Goal: Information Seeking & Learning: Learn about a topic

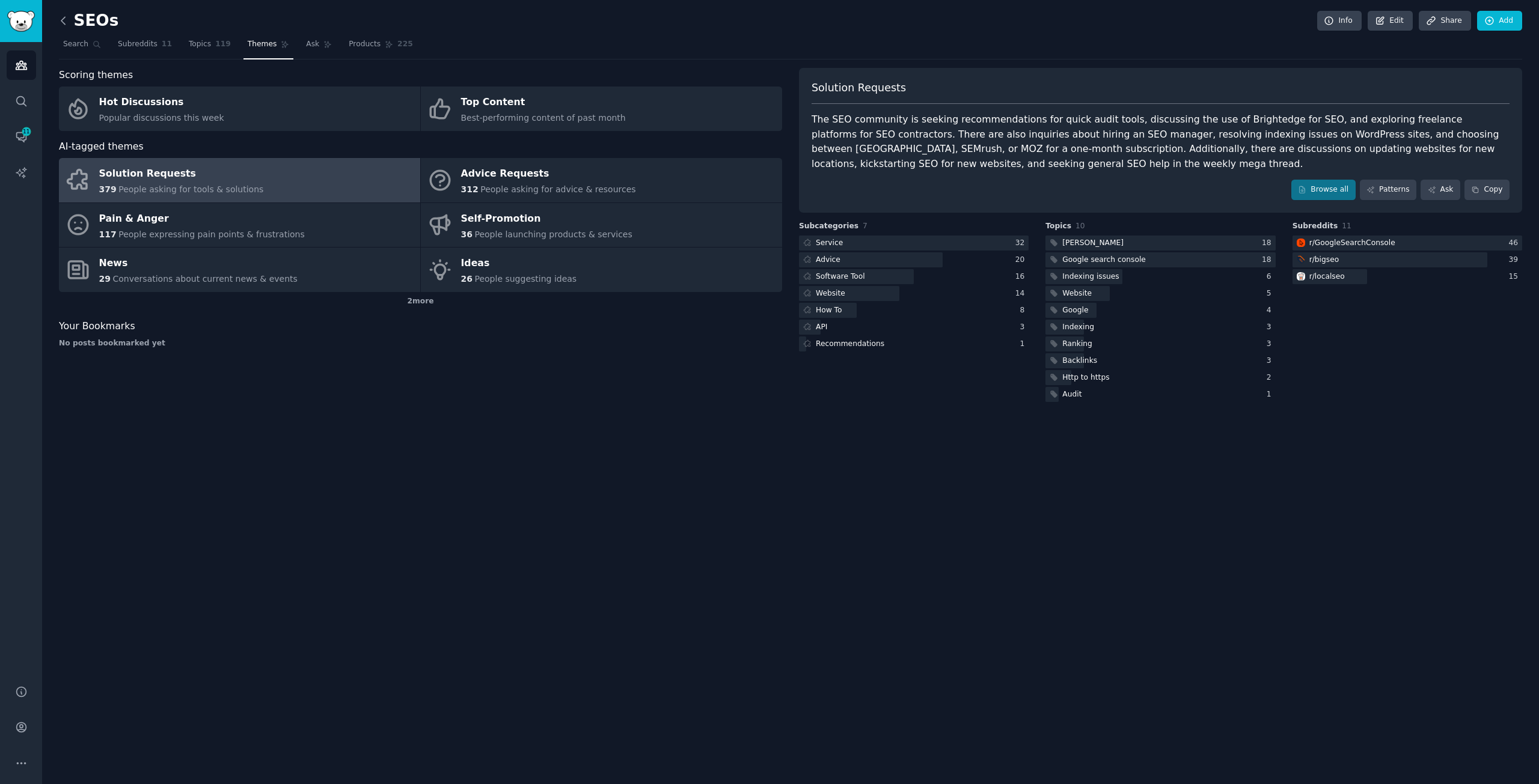
click at [65, 16] on icon at bounding box center [63, 20] width 13 height 13
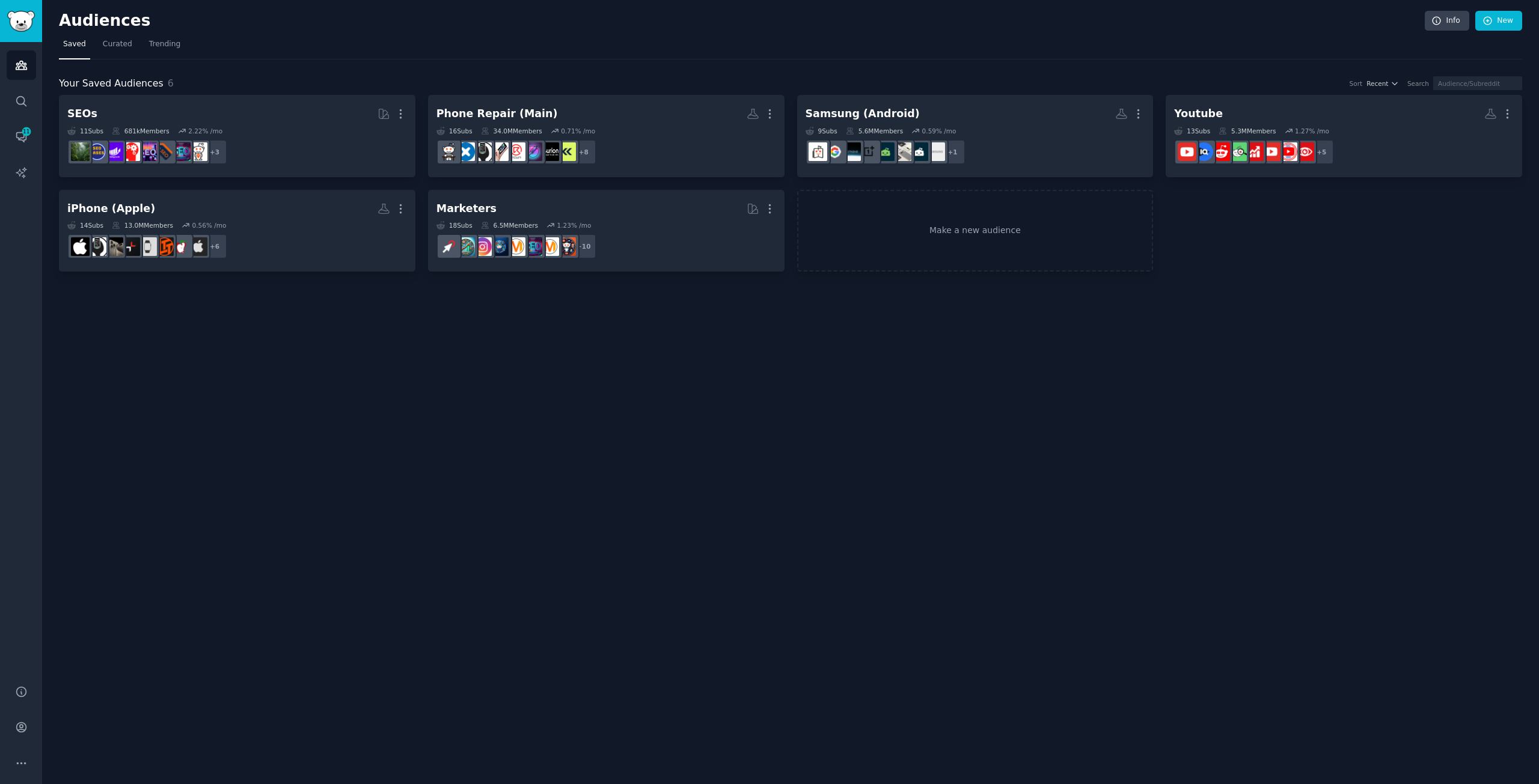
click at [282, 477] on div "Audiences Info New Saved Curated Trending Your Saved Audiences 6 Sort Recent Se…" at bounding box center [791, 392] width 1497 height 784
click at [18, 139] on icon "Sidebar" at bounding box center [21, 137] width 13 height 13
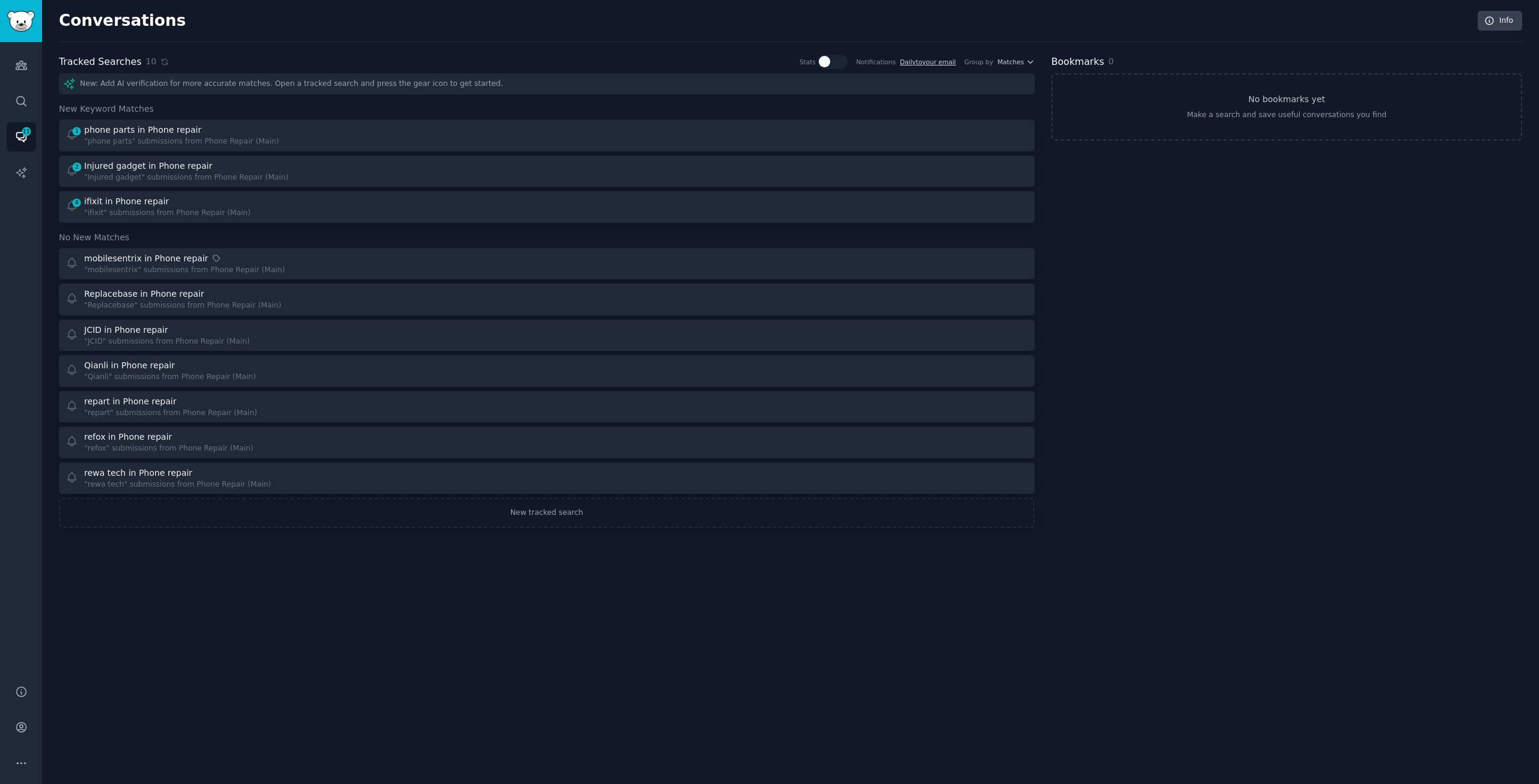
click at [1191, 566] on div "Conversations Info Tracked Searches 10 Stats Notifications Daily to your email …" at bounding box center [791, 392] width 1497 height 784
click at [29, 65] on link "Audiences" at bounding box center [21, 65] width 29 height 29
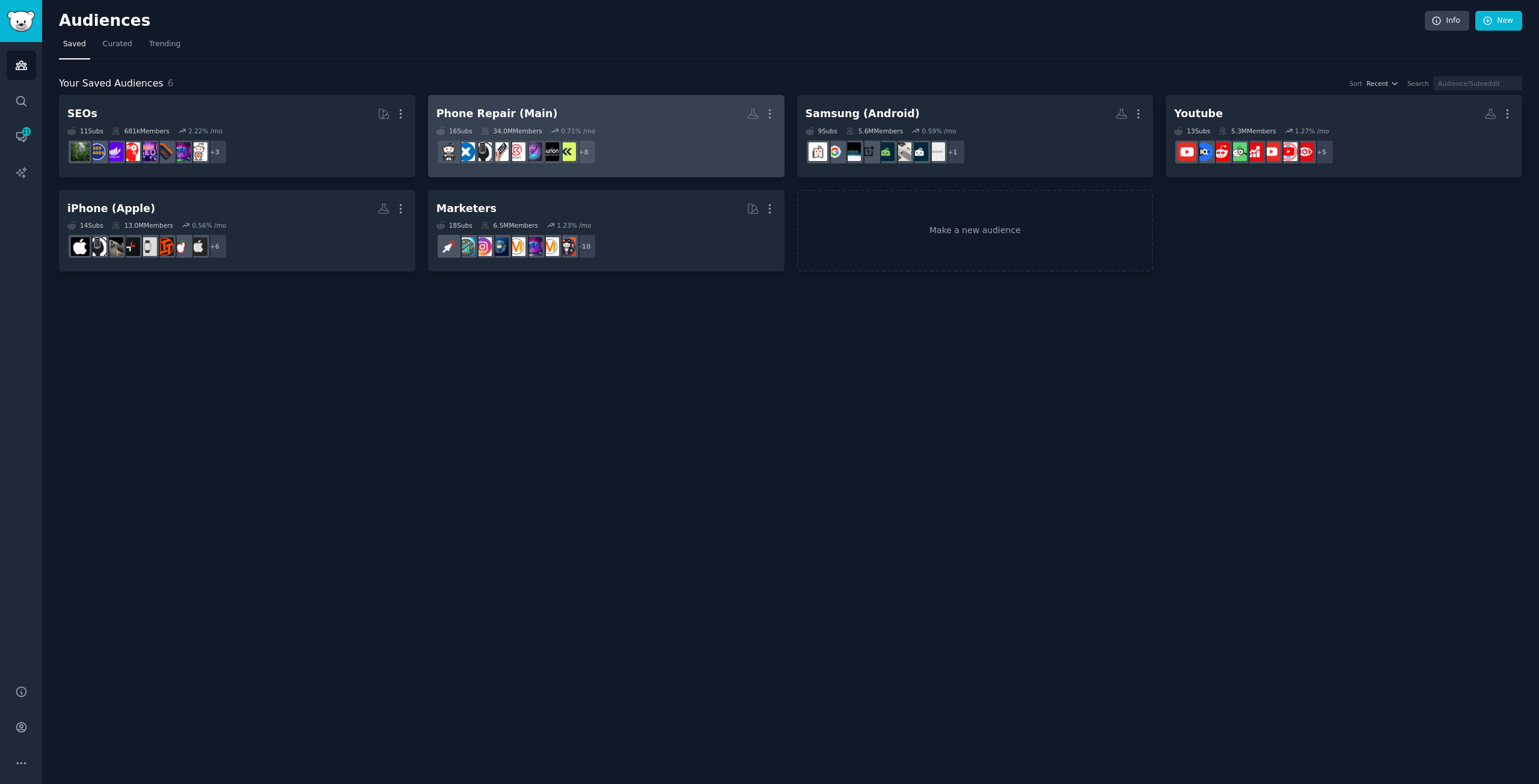
click at [660, 129] on div "16 Sub s 34.0M Members 0.71 % /mo" at bounding box center [606, 131] width 340 height 8
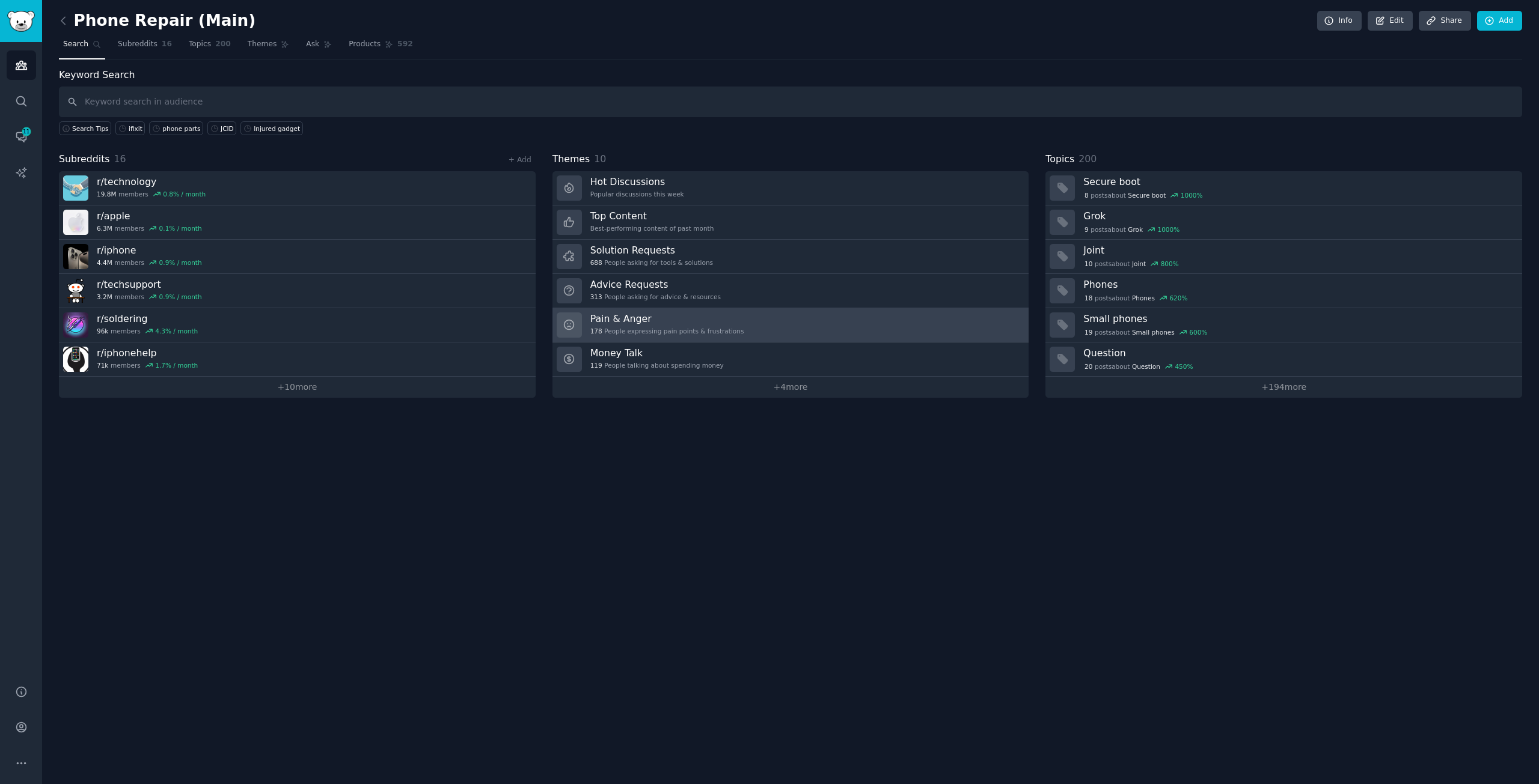
click at [711, 317] on h3 "Pain & Anger" at bounding box center [667, 319] width 154 height 13
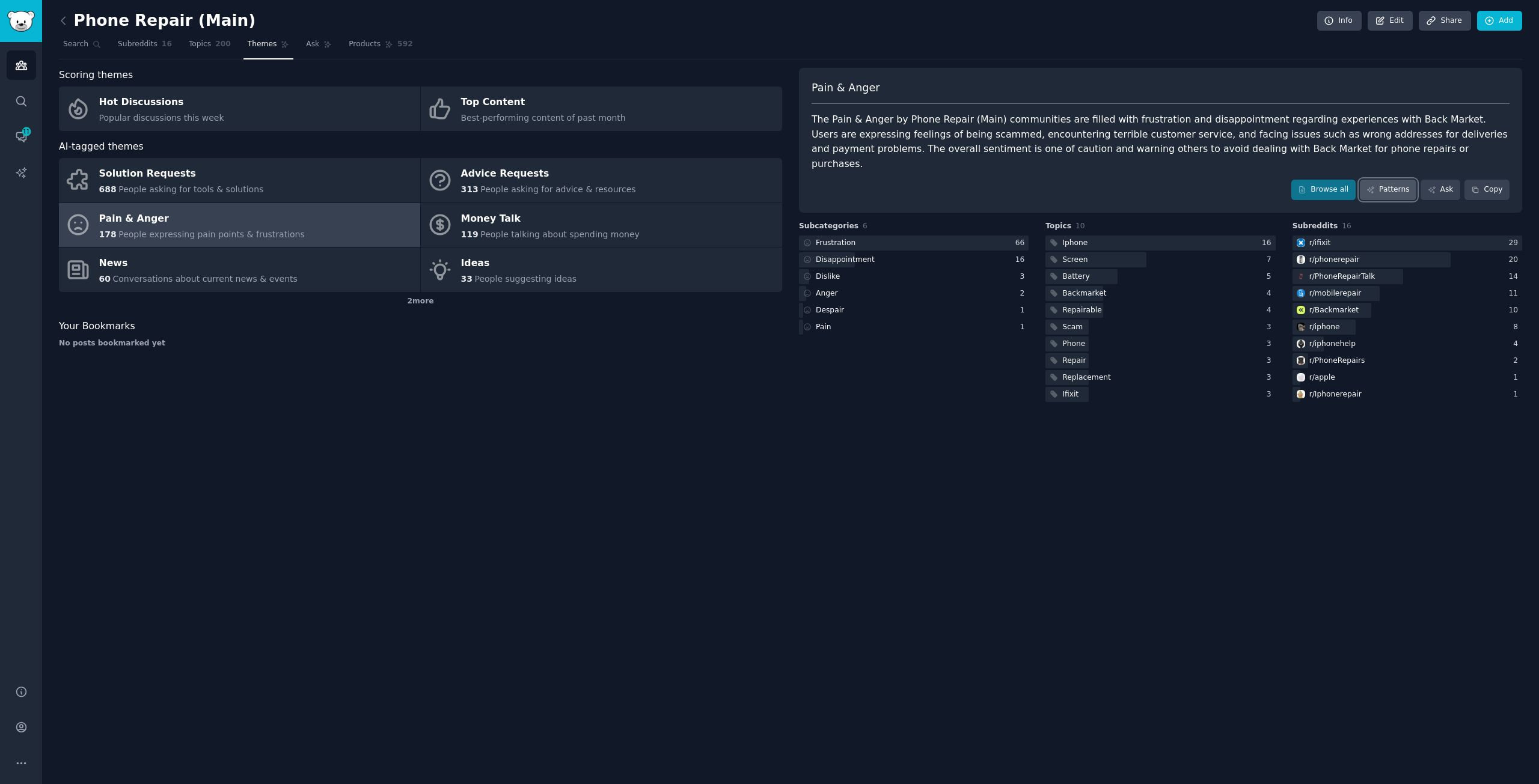
click at [1400, 180] on link "Patterns" at bounding box center [1388, 190] width 56 height 20
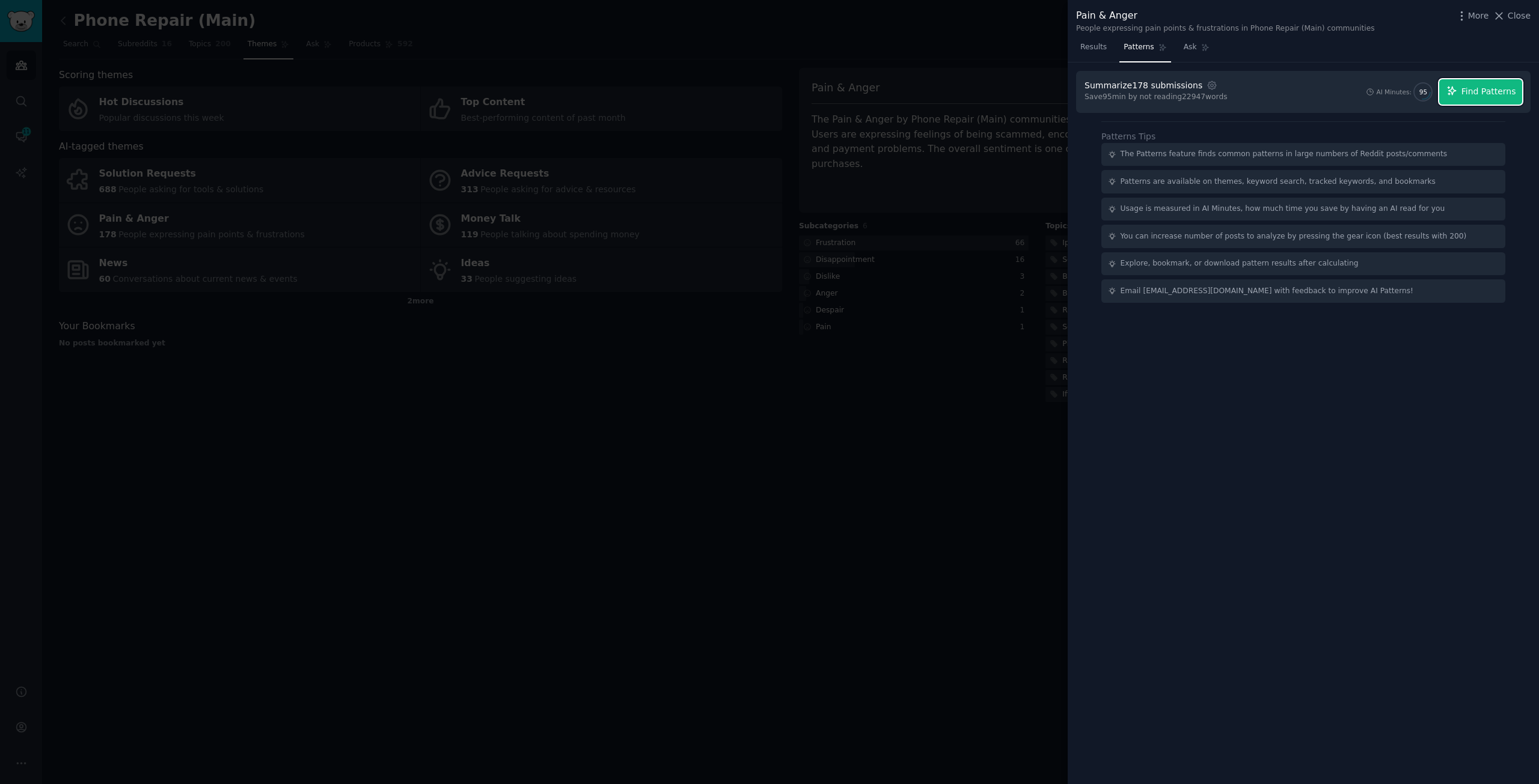
click at [1491, 88] on span "Find Patterns" at bounding box center [1489, 91] width 54 height 13
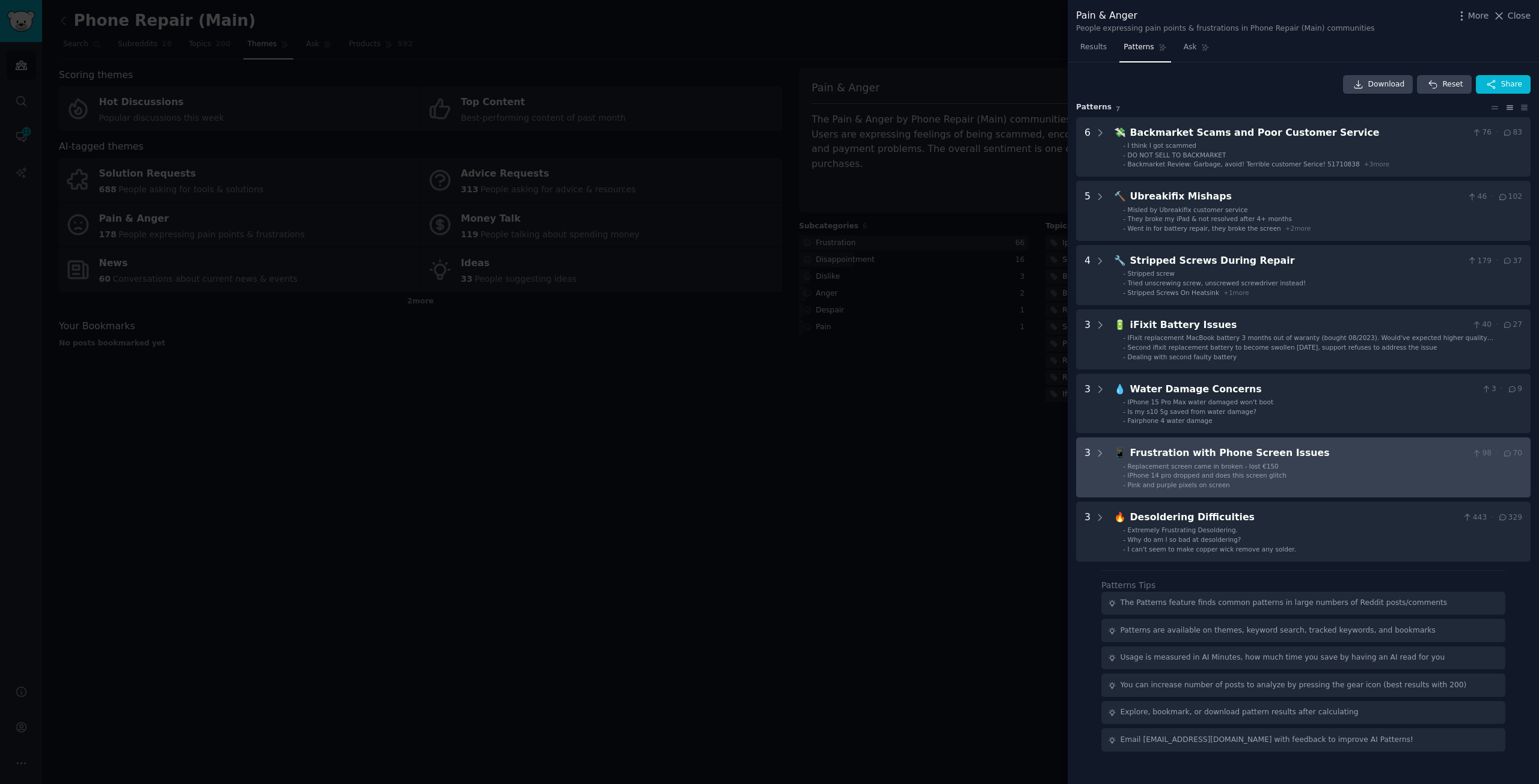
click at [1231, 460] on div "Frustration with Phone Screen Issues" at bounding box center [1299, 454] width 337 height 15
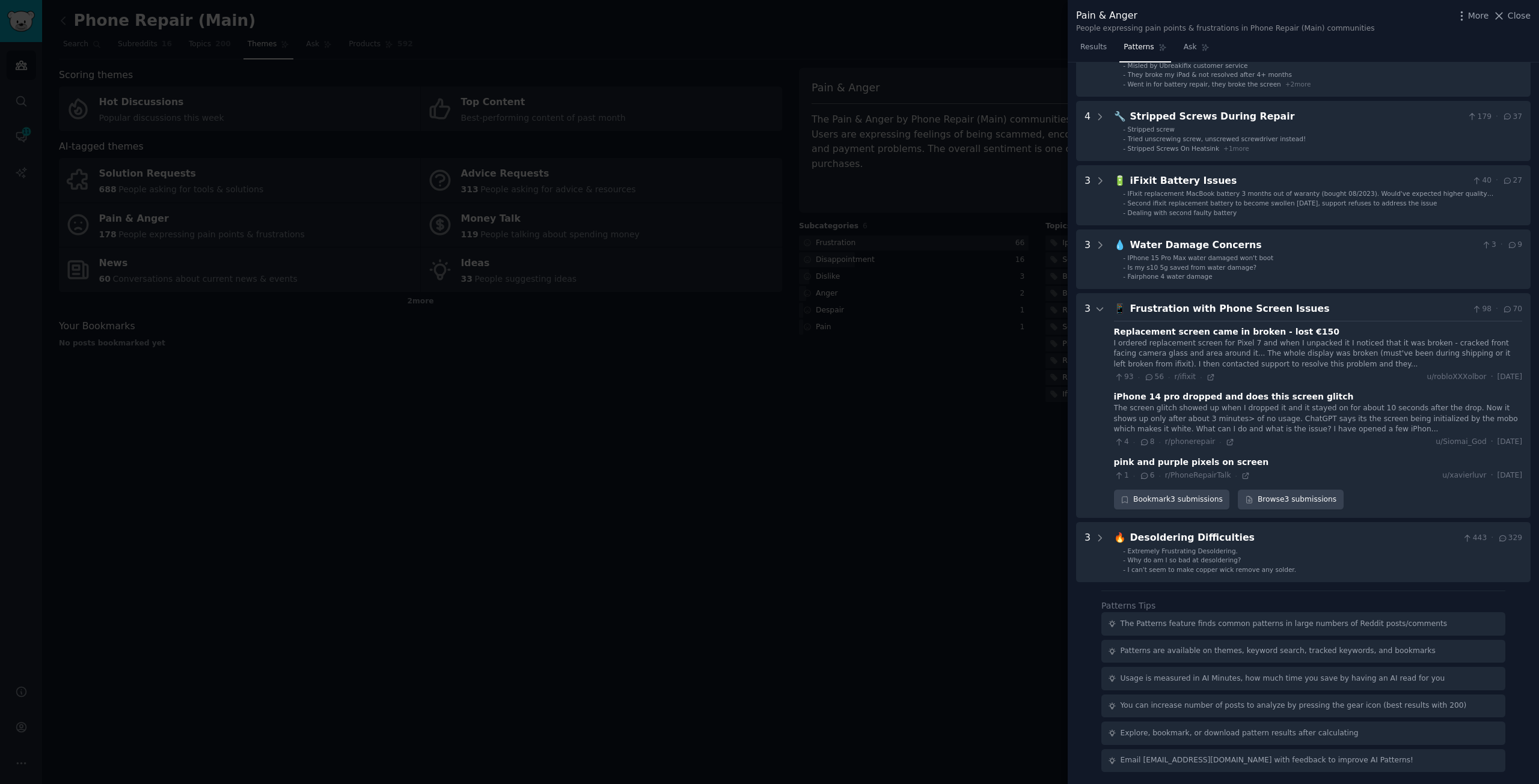
scroll to position [145, 0]
drag, startPoint x: 1127, startPoint y: 332, endPoint x: 1268, endPoint y: 335, distance: 141.0
click at [1268, 335] on div "Replacement screen came in broken - lost €150" at bounding box center [1227, 331] width 225 height 13
drag, startPoint x: 1141, startPoint y: 328, endPoint x: 1304, endPoint y: 334, distance: 163.1
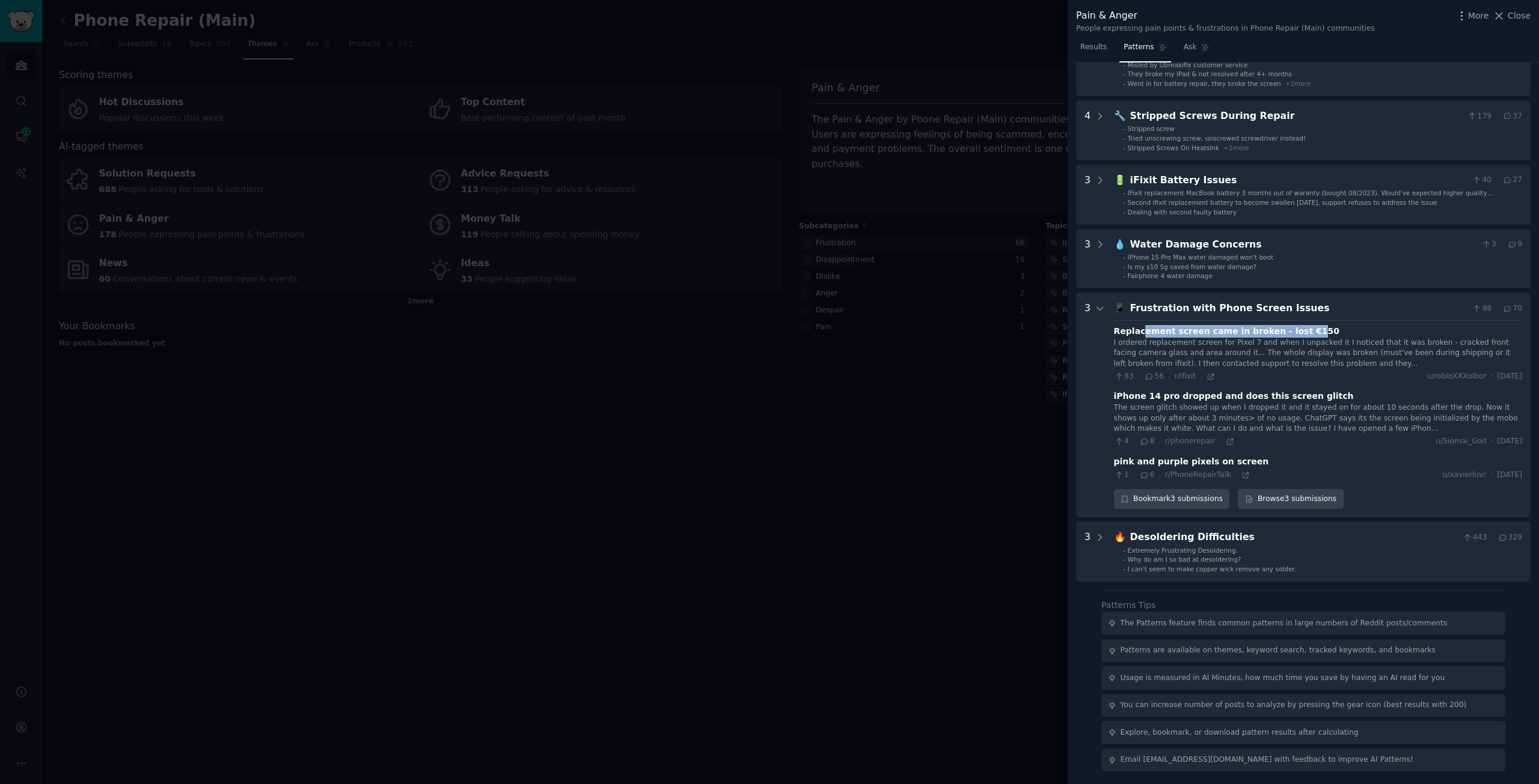
click at [1304, 334] on div "Replacement screen came in broken - lost €150" at bounding box center [1227, 331] width 225 height 13
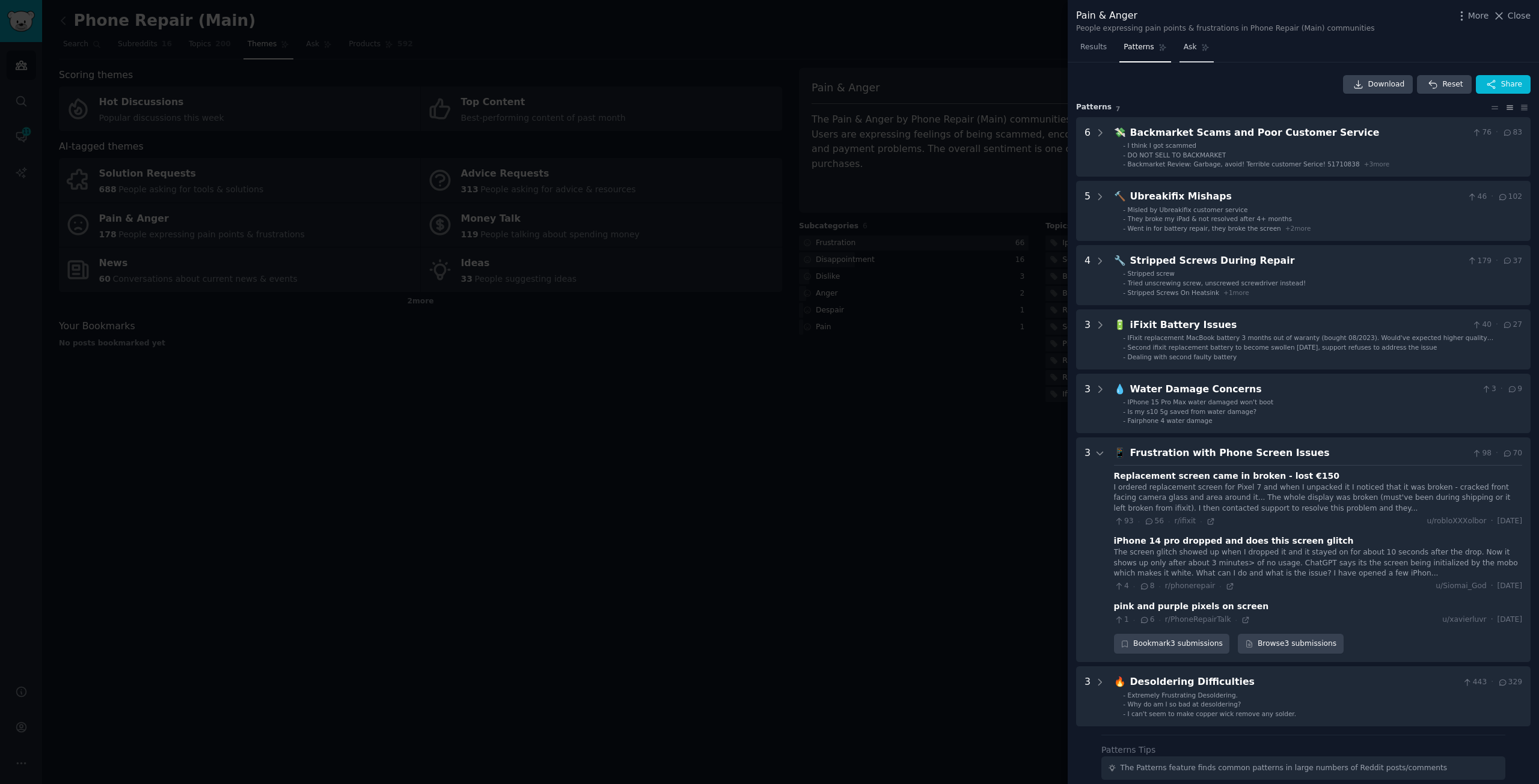
click at [1197, 39] on link "Ask" at bounding box center [1197, 50] width 34 height 24
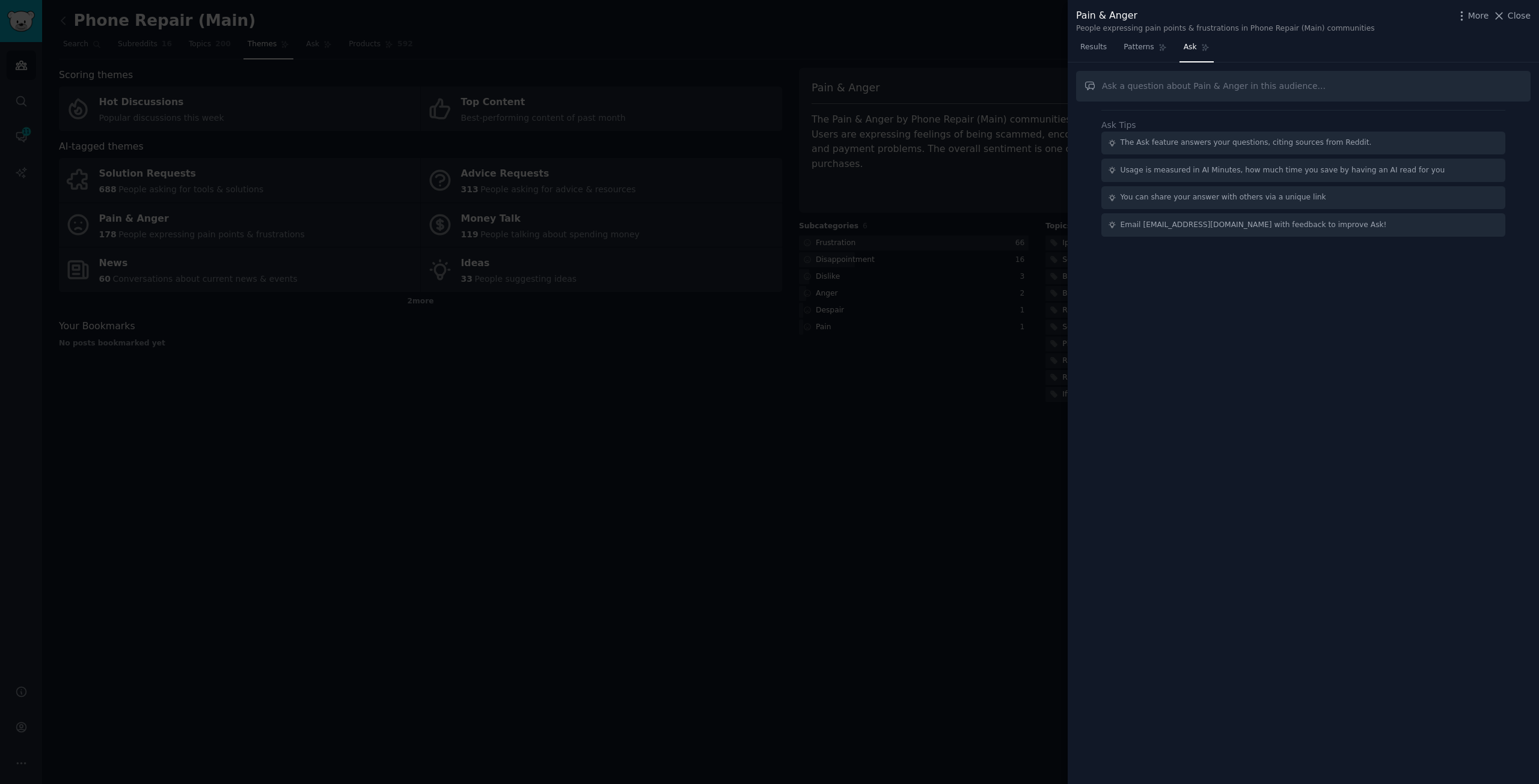
click at [1204, 90] on input "text" at bounding box center [1304, 86] width 454 height 31
type input "Find some interesting about phone repair industry in last week"
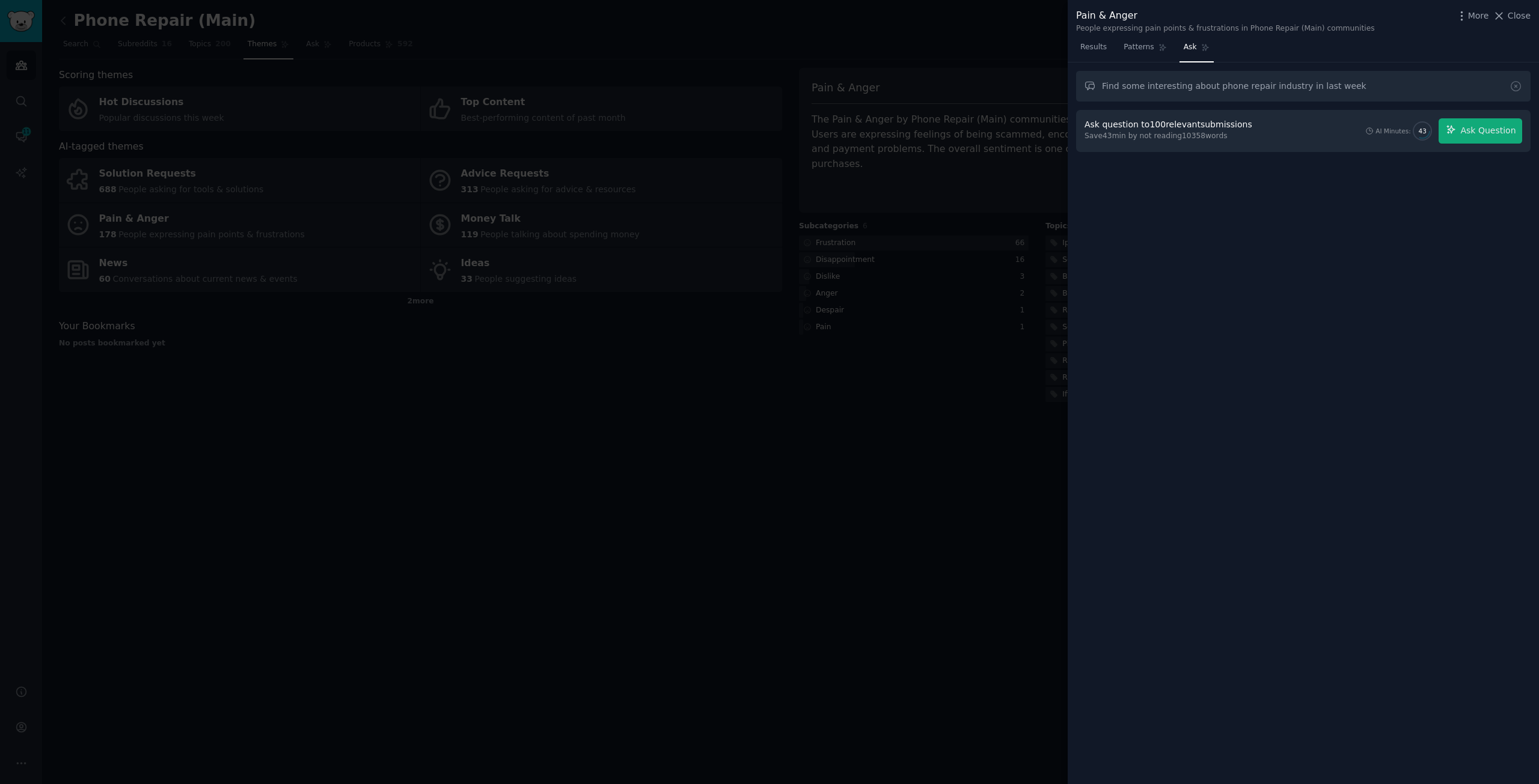
click at [1374, 86] on input "Find some interesting about phone repair industry in last week" at bounding box center [1304, 86] width 454 height 31
click at [1472, 131] on span "Ask Question" at bounding box center [1488, 131] width 55 height 13
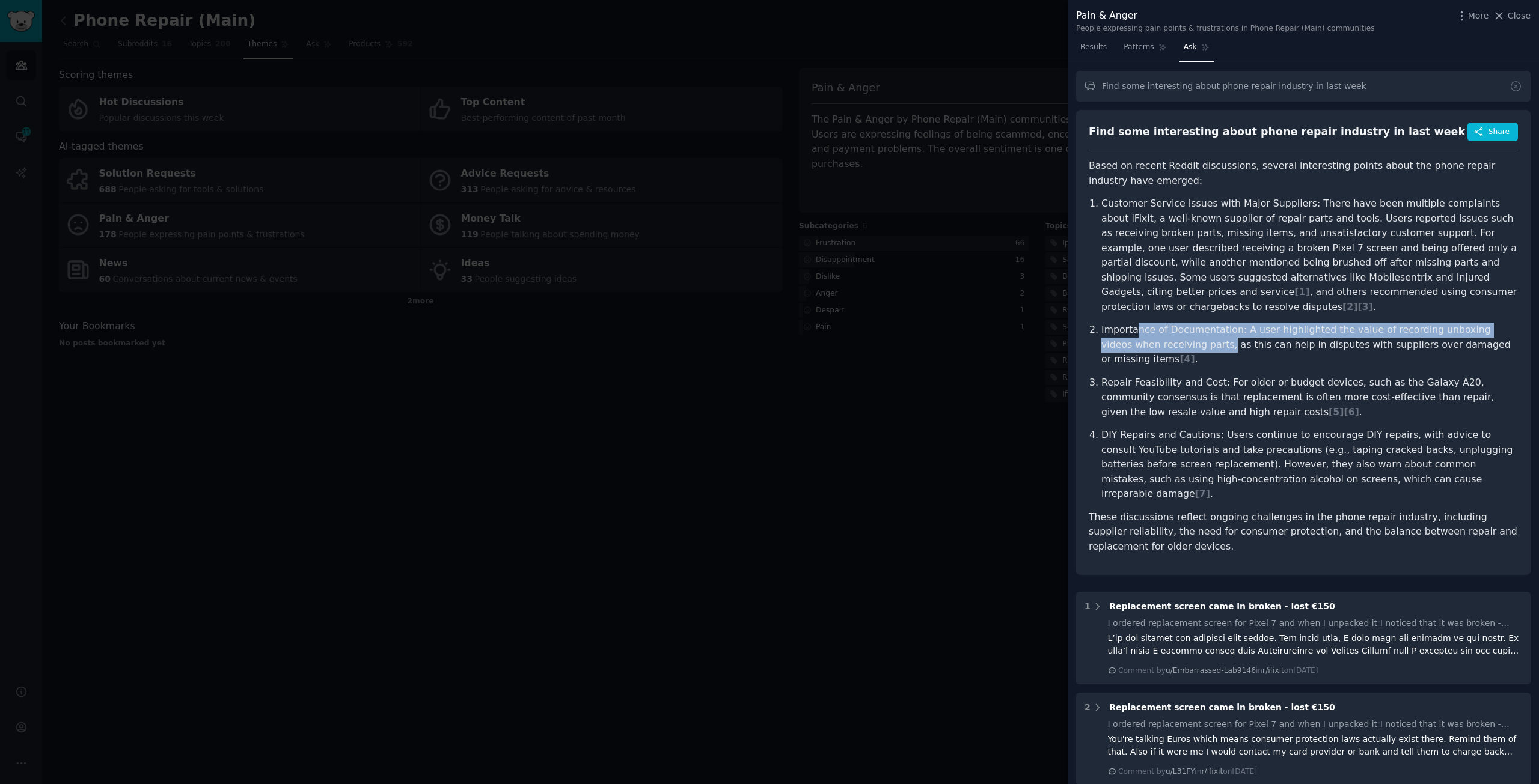
drag, startPoint x: 1137, startPoint y: 331, endPoint x: 1198, endPoint y: 344, distance: 62.4
click at [1198, 344] on p "Importance of Documentation: A user highlighted the value of recording unboxing…" at bounding box center [1310, 345] width 416 height 44
click at [1197, 344] on p "Importance of Documentation: A user highlighted the value of recording unboxing…" at bounding box center [1310, 345] width 416 height 44
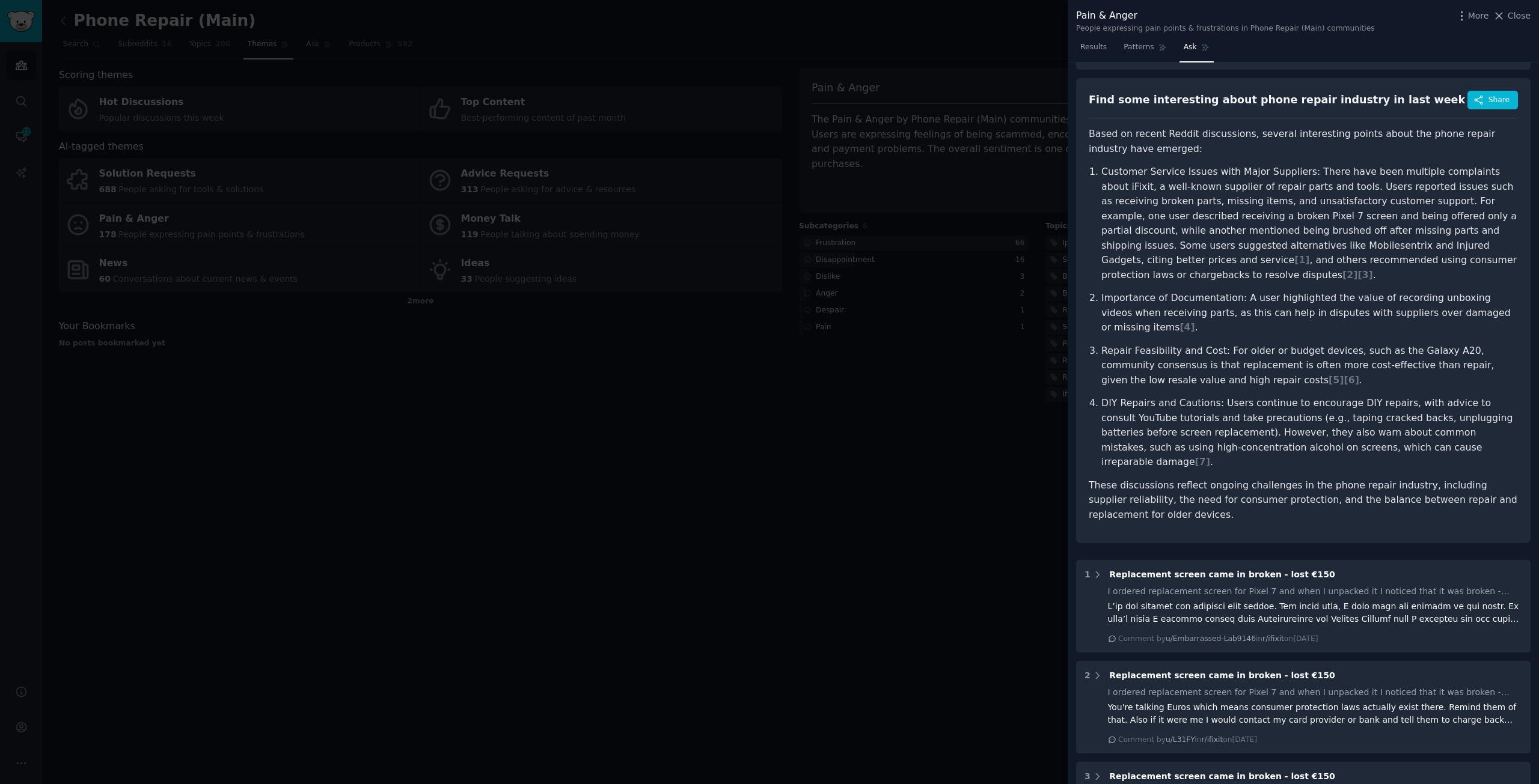
scroll to position [60, 0]
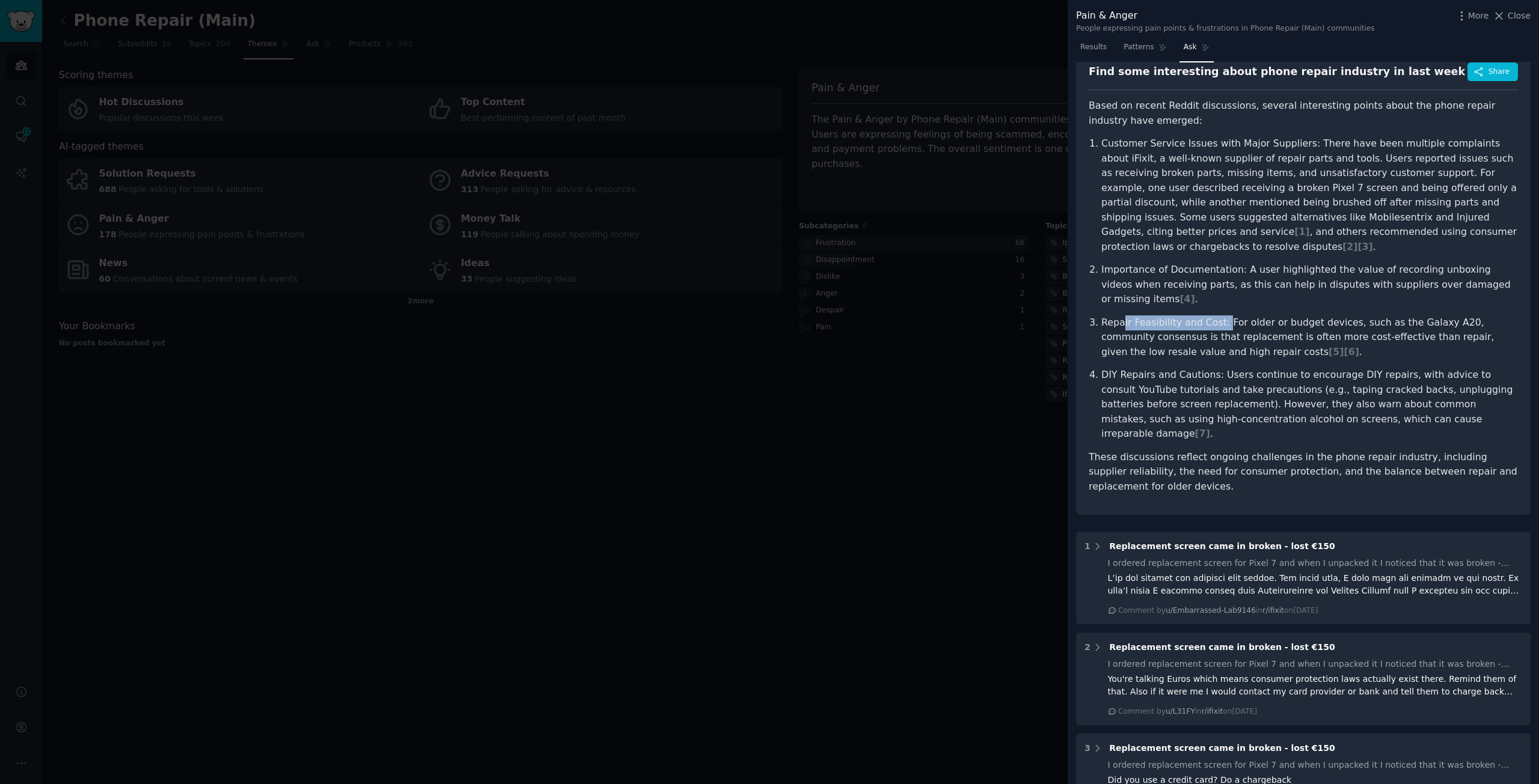
drag, startPoint x: 1122, startPoint y: 322, endPoint x: 1225, endPoint y: 324, distance: 103.0
click at [1225, 324] on p "Repair Feasibility and Cost: For older or budget devices, such as the Galaxy A2…" at bounding box center [1310, 337] width 416 height 44
click at [1225, 323] on p "Repair Feasibility and Cost: For older or budget devices, such as the Galaxy A2…" at bounding box center [1310, 337] width 416 height 44
drag, startPoint x: 1102, startPoint y: 320, endPoint x: 1229, endPoint y: 324, distance: 127.1
click at [1229, 324] on p "Repair Feasibility and Cost: For older or budget devices, such as the Galaxy A2…" at bounding box center [1310, 337] width 416 height 44
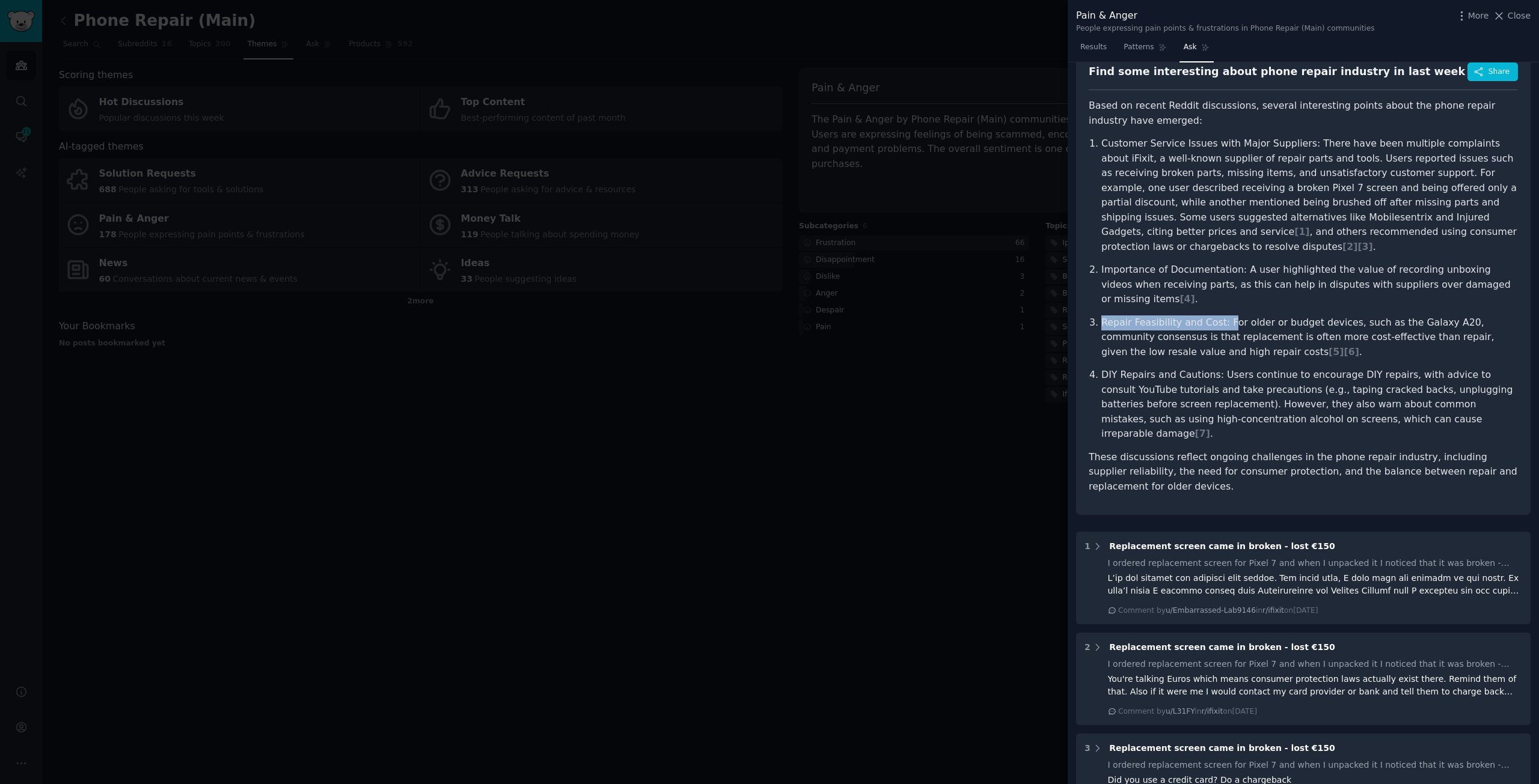
click at [1229, 324] on p "Repair Feasibility and Cost: For older or budget devices, such as the Galaxy A2…" at bounding box center [1310, 337] width 416 height 44
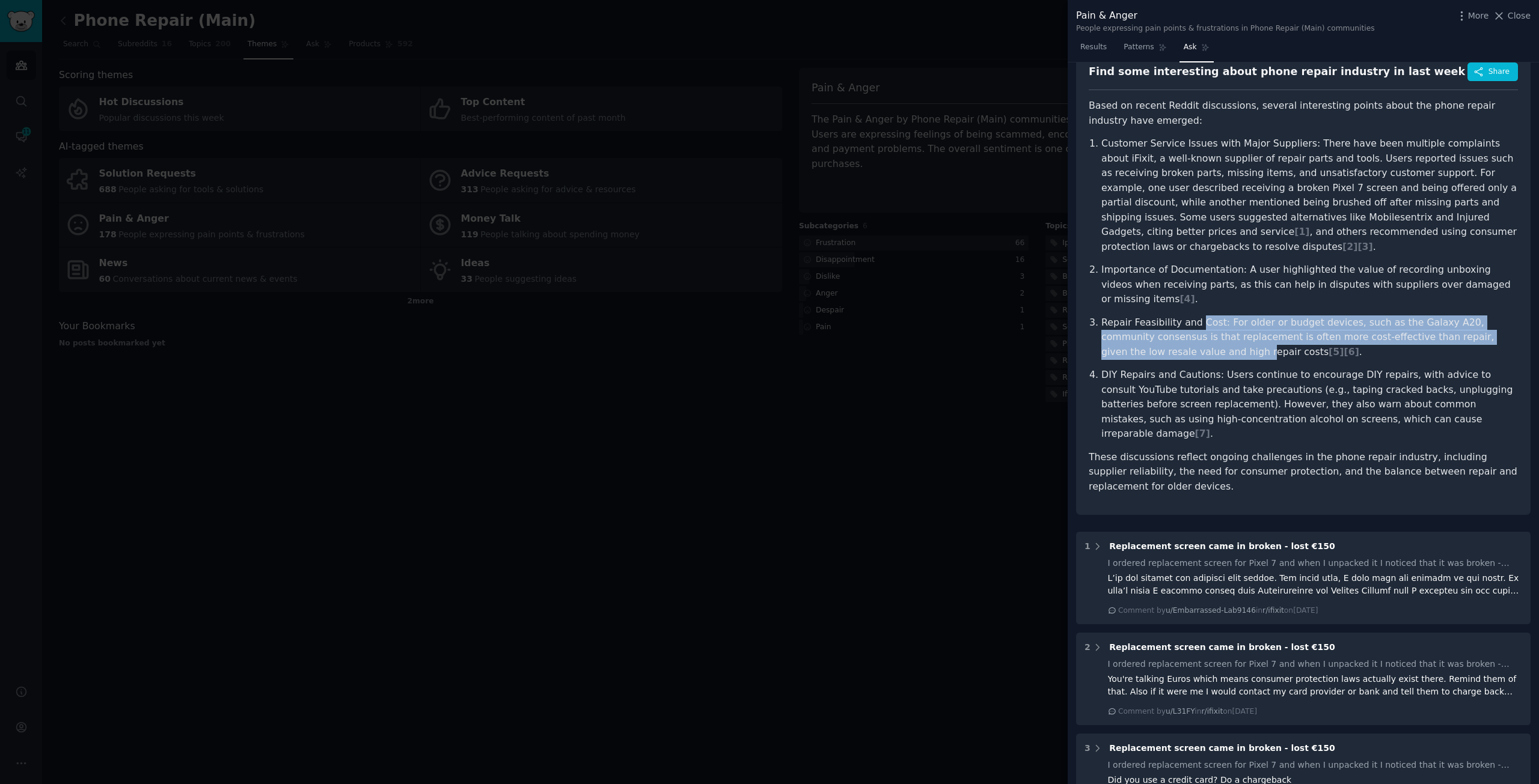
drag, startPoint x: 1202, startPoint y: 319, endPoint x: 1242, endPoint y: 359, distance: 56.6
click at [1242, 359] on p "Repair Feasibility and Cost: For older or budget devices, such as the Galaxy A2…" at bounding box center [1310, 337] width 416 height 44
drag, startPoint x: 1214, startPoint y: 324, endPoint x: 1231, endPoint y: 354, distance: 34.5
click at [1231, 354] on p "Repair Feasibility and Cost: For older or budget devices, such as the Galaxy A2…" at bounding box center [1310, 337] width 416 height 44
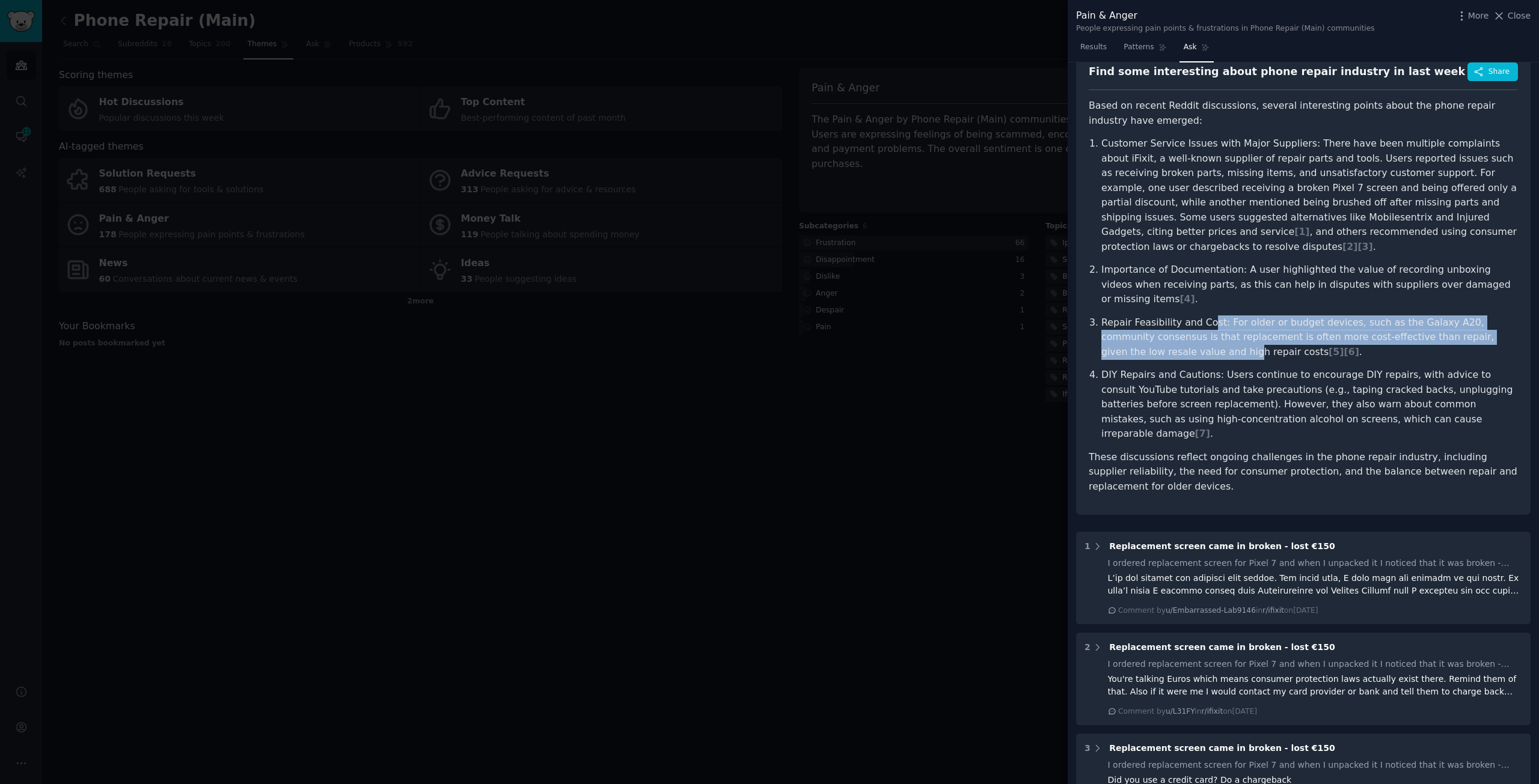
click at [1231, 354] on p "Repair Feasibility and Cost: For older or budget devices, such as the Galaxy A2…" at bounding box center [1310, 337] width 416 height 44
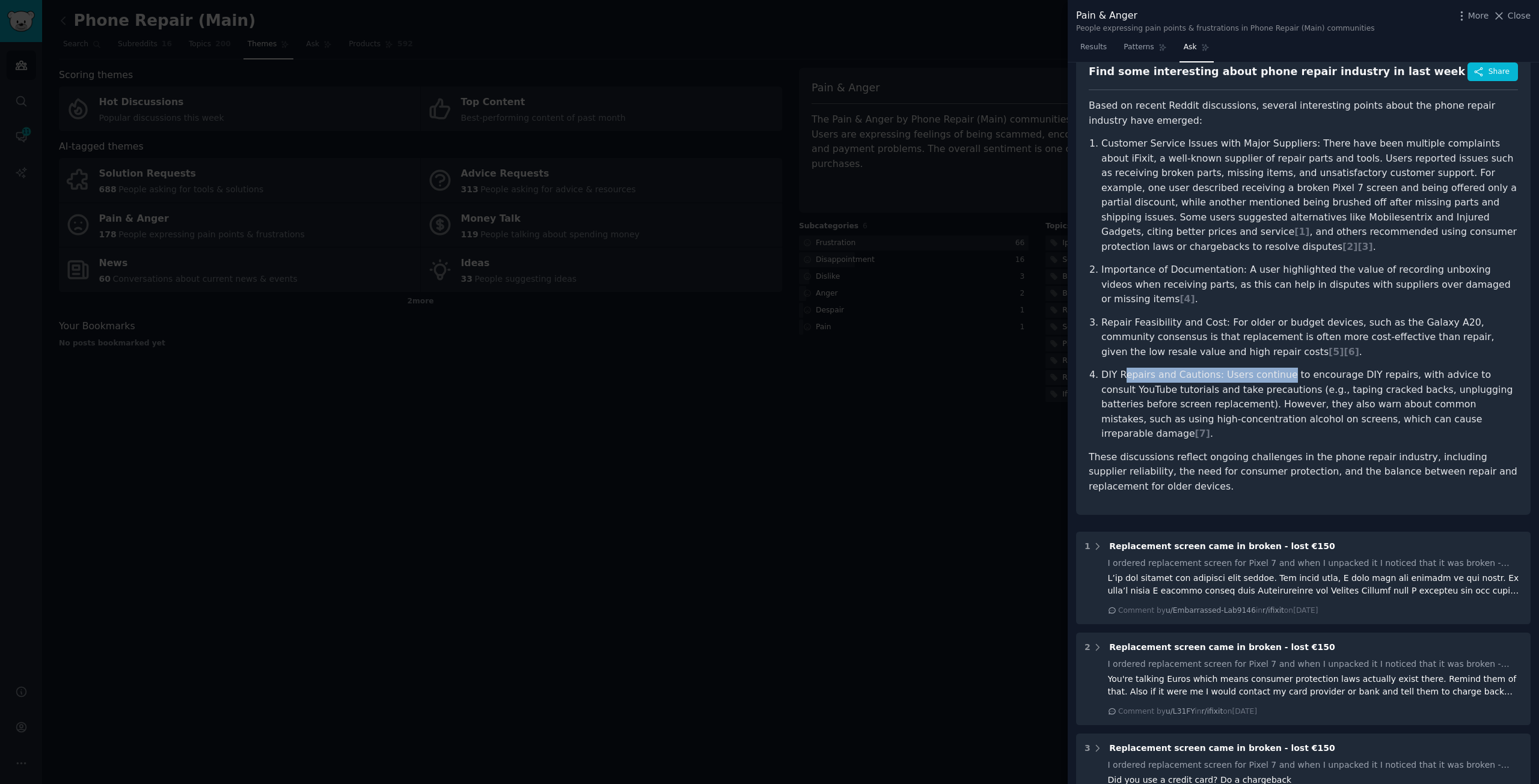
drag, startPoint x: 1125, startPoint y: 372, endPoint x: 1289, endPoint y: 375, distance: 164.0
click at [1289, 375] on p "DIY Repairs and Cautions: Users continue to encourage DIY repairs, with advice …" at bounding box center [1310, 405] width 416 height 74
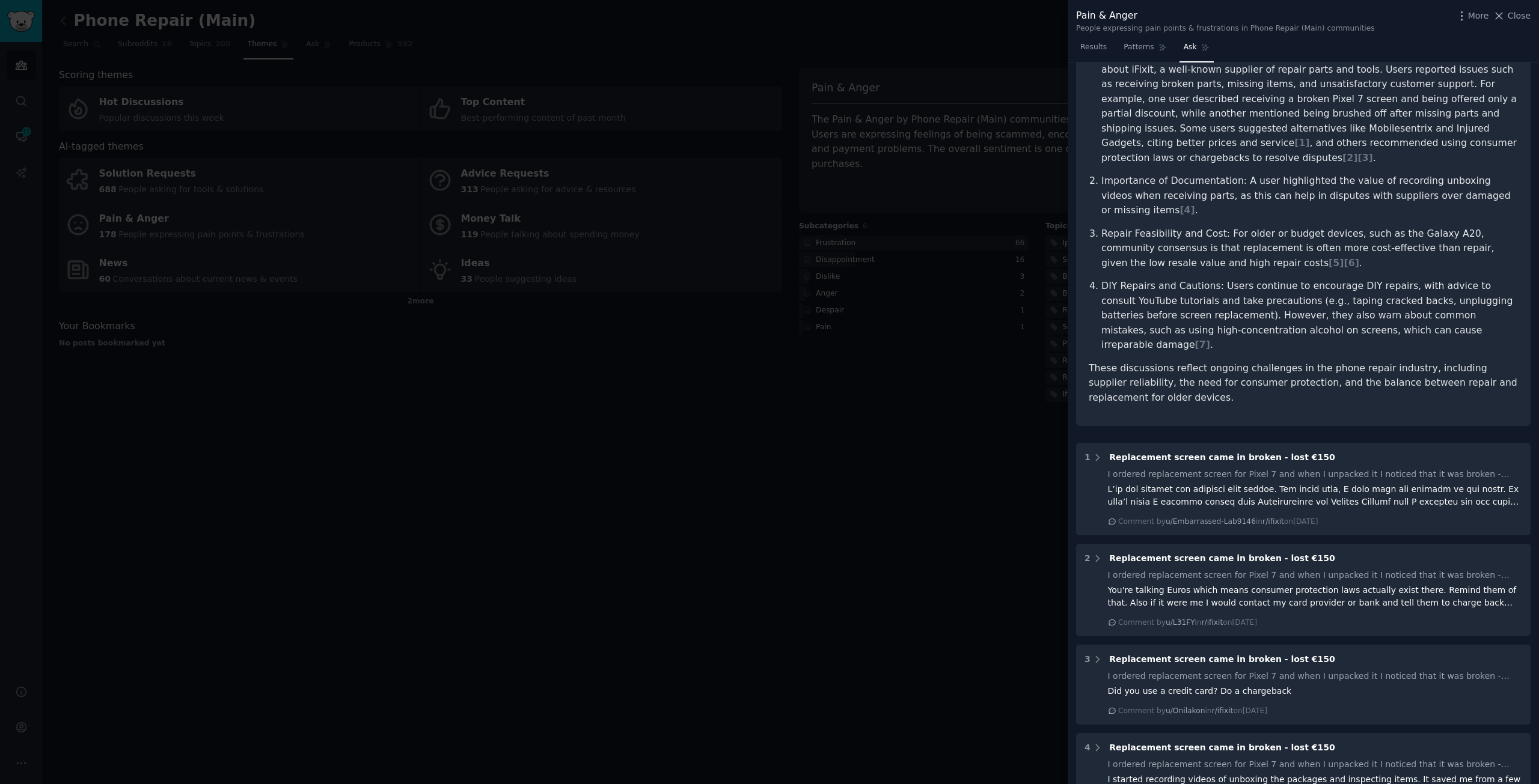
scroll to position [180, 0]
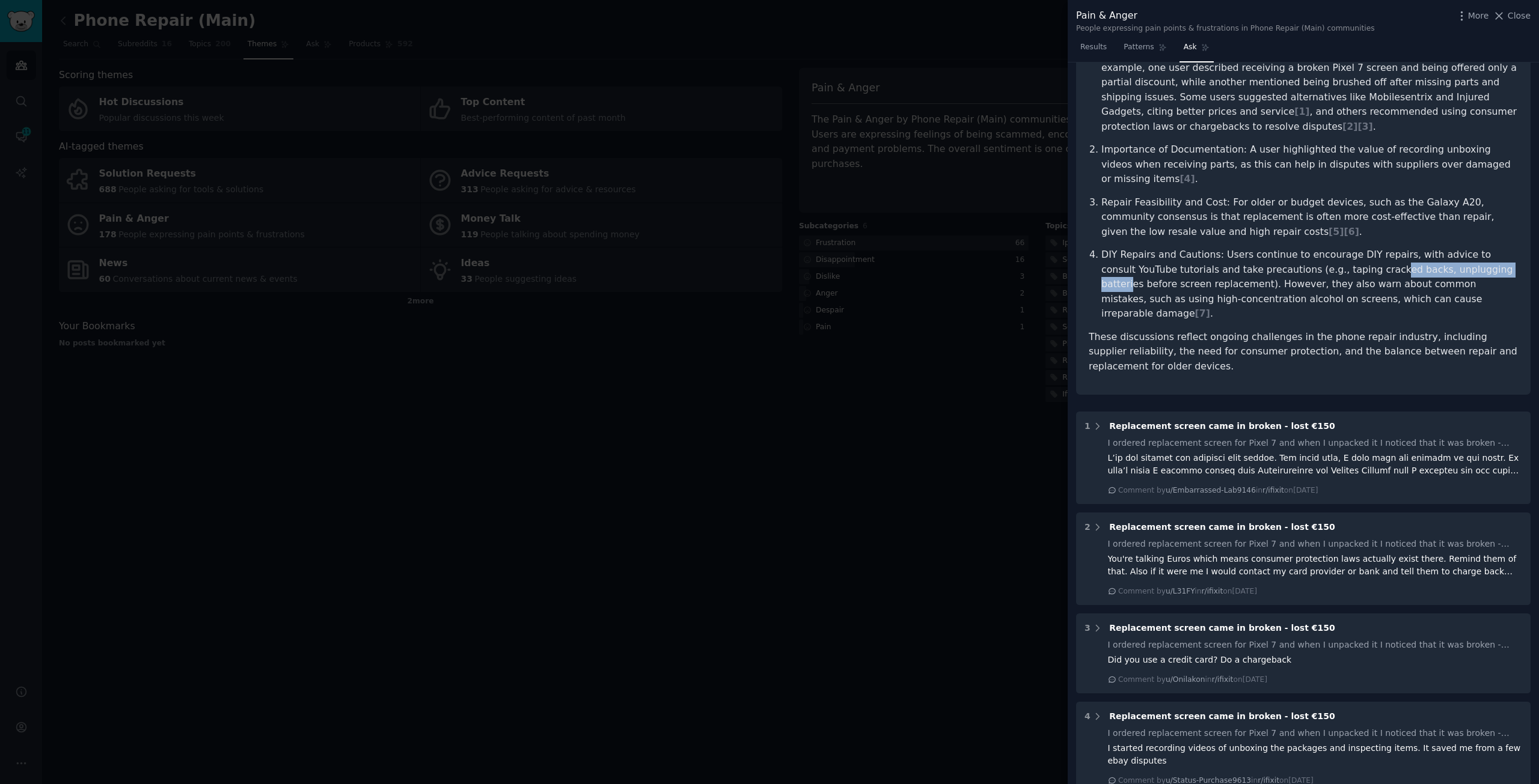
drag, startPoint x: 1358, startPoint y: 269, endPoint x: 1492, endPoint y: 269, distance: 134.0
click at [1492, 269] on p "DIY Repairs and Cautions: Users continue to encourage DIY repairs, with advice …" at bounding box center [1310, 284] width 416 height 74
click at [1493, 269] on p "DIY Repairs and Cautions: Users continue to encourage DIY repairs, with advice …" at bounding box center [1310, 284] width 416 height 74
click at [1210, 307] on span "[ 7 ]" at bounding box center [1203, 313] width 15 height 12
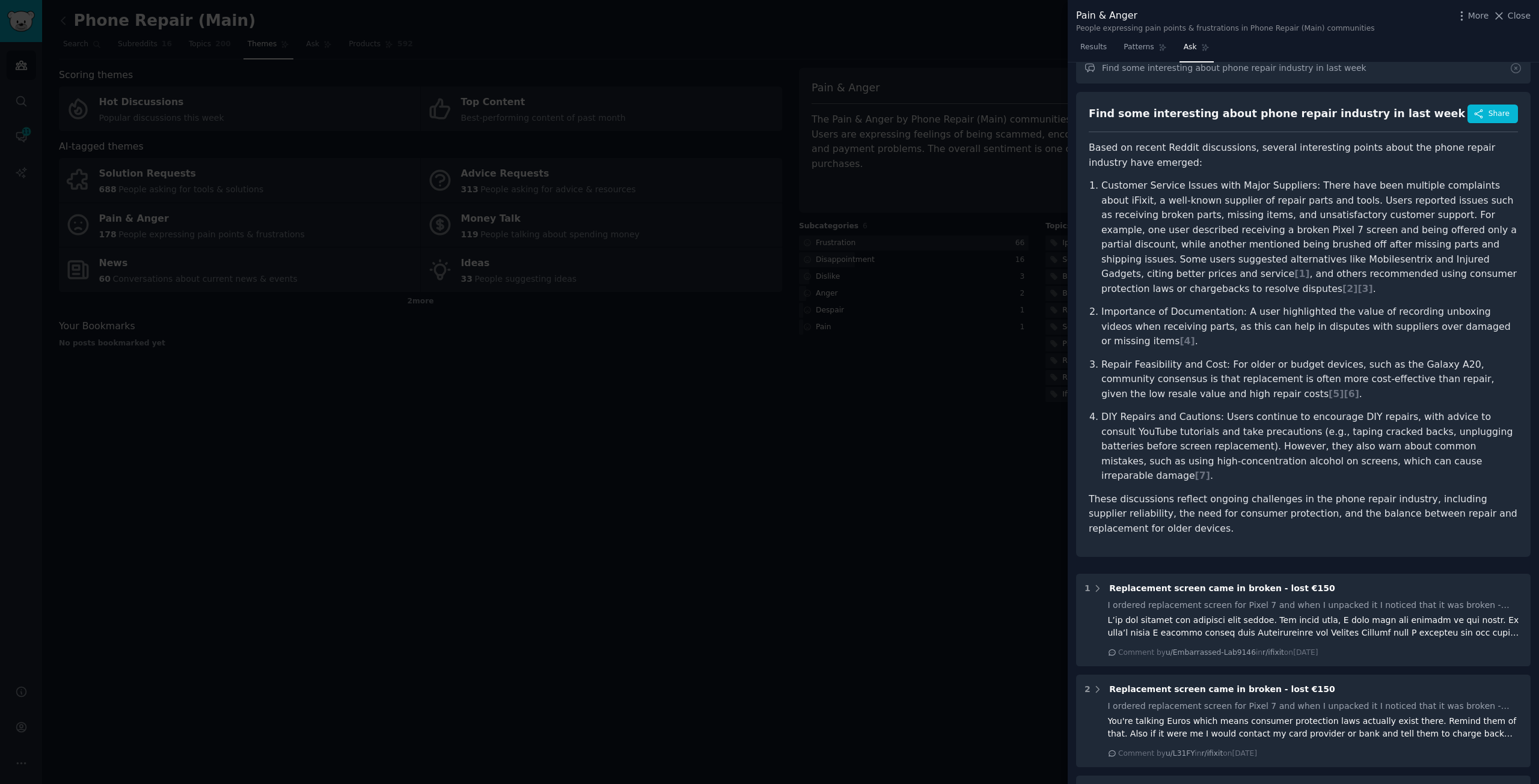
scroll to position [0, 0]
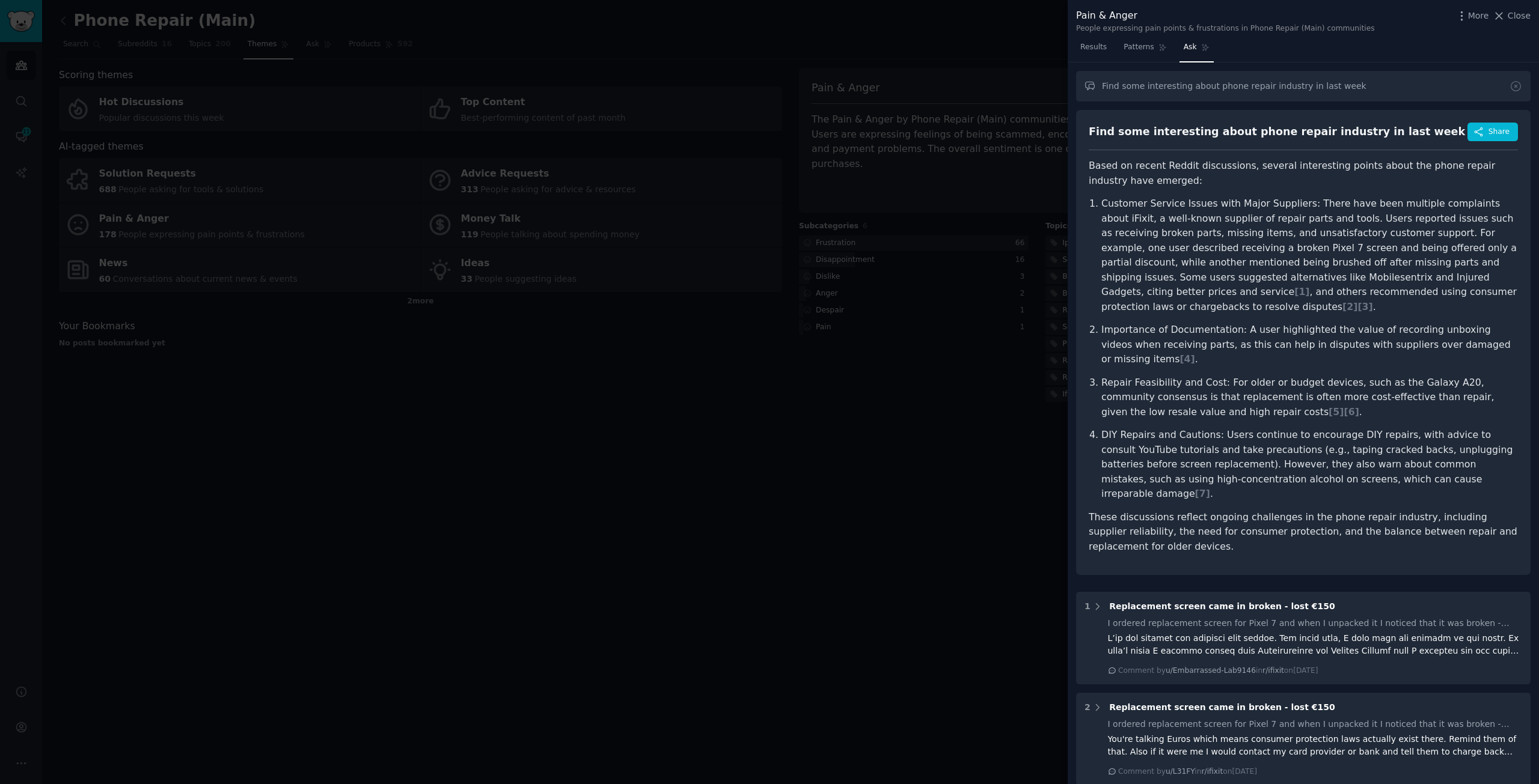
click at [649, 449] on div at bounding box center [770, 392] width 1539 height 784
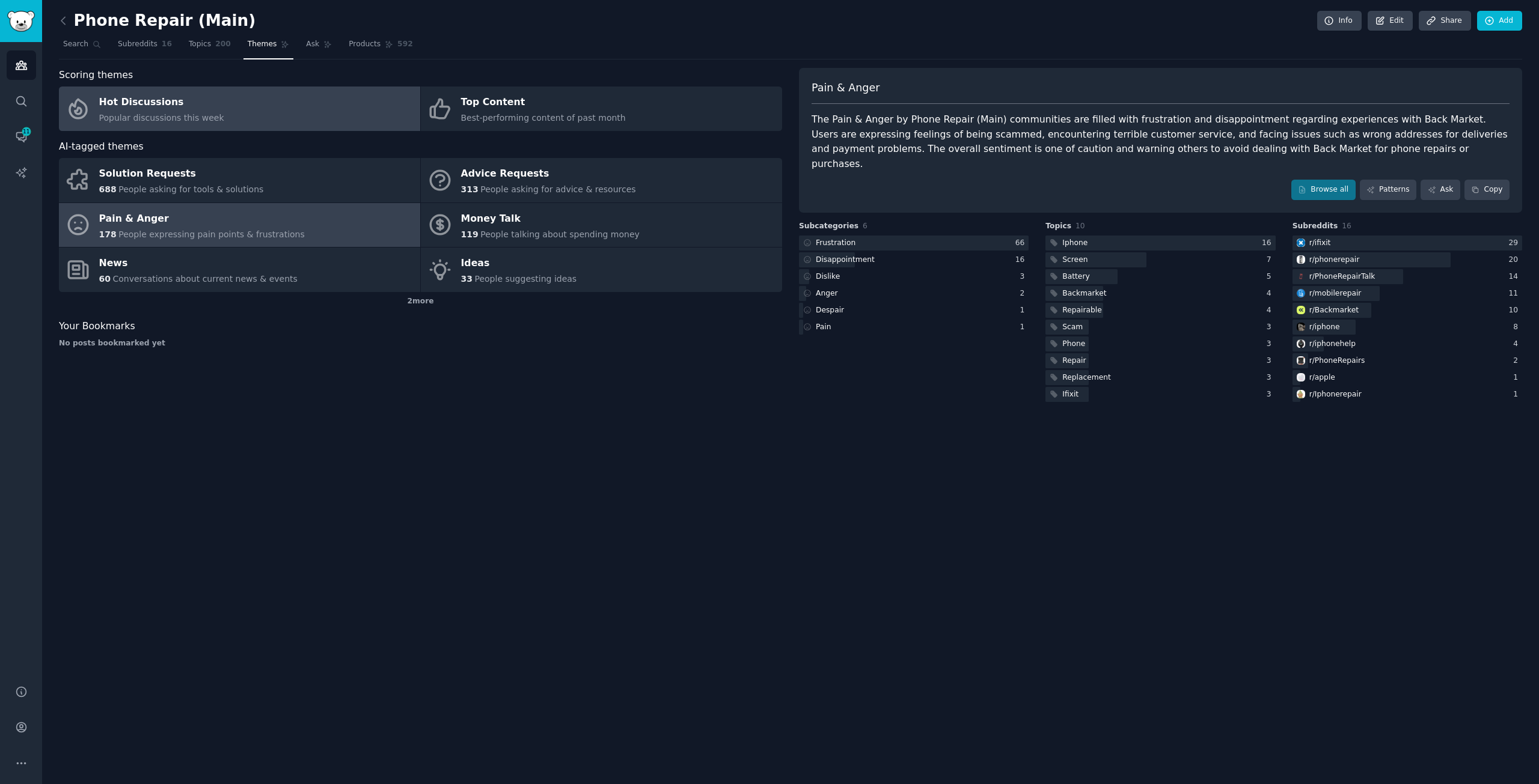
click at [121, 115] on span "Popular discussions this week" at bounding box center [162, 118] width 125 height 10
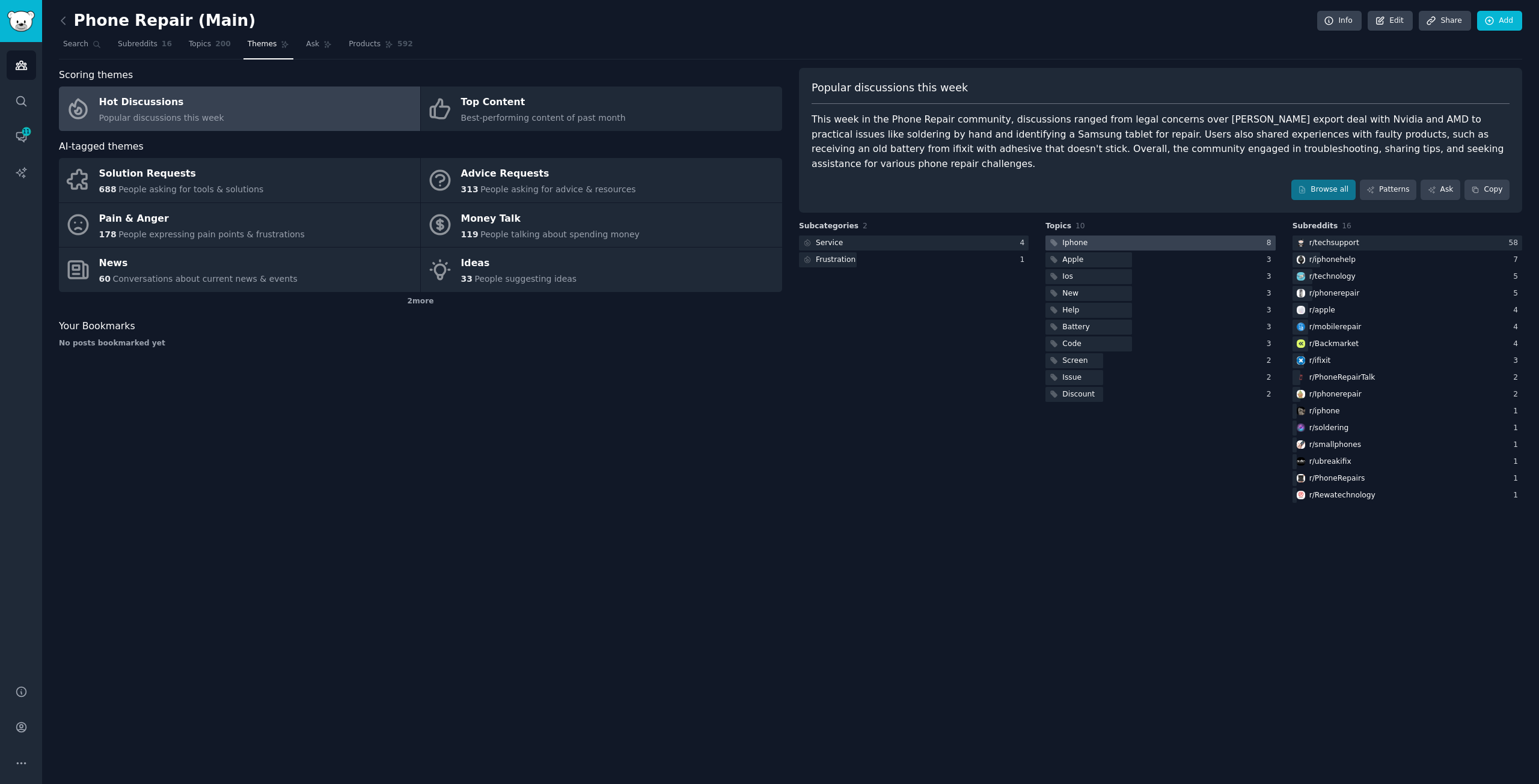
click at [1083, 239] on div "Iphone" at bounding box center [1075, 243] width 25 height 11
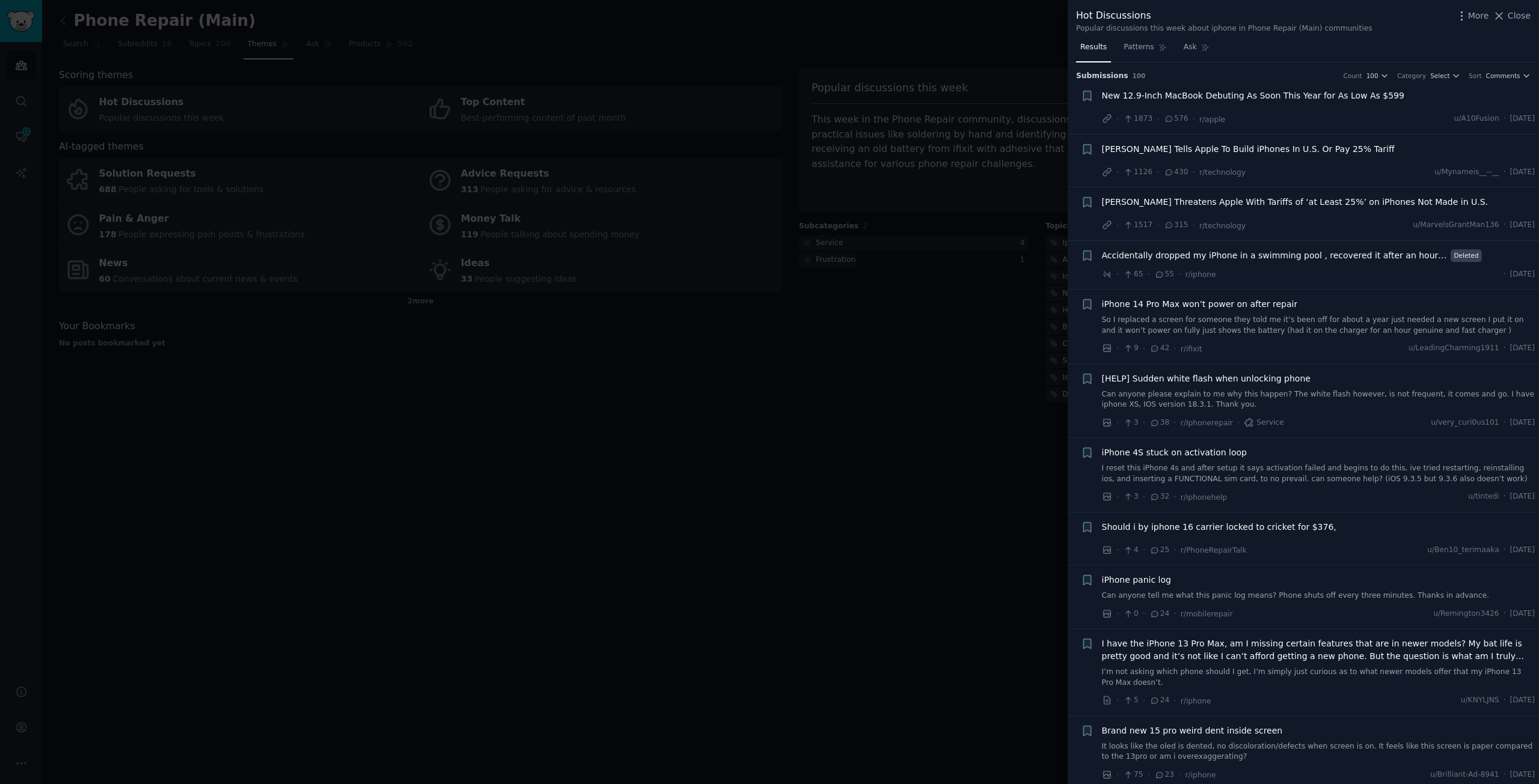
click at [1289, 154] on span "Trump Tells Apple To Build iPhones In U.S. Or Pay 25% Tariff" at bounding box center [1248, 149] width 293 height 13
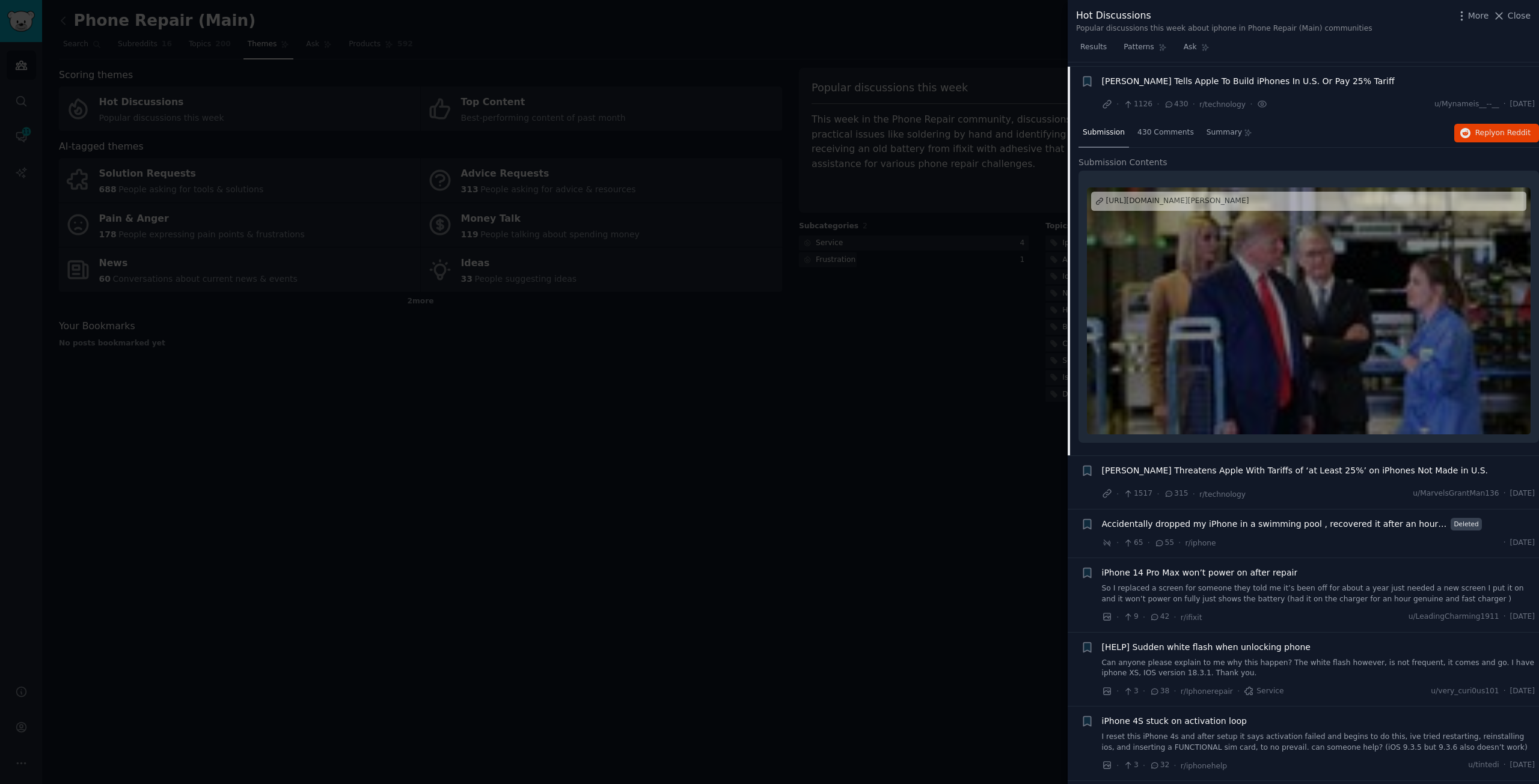
scroll to position [72, 0]
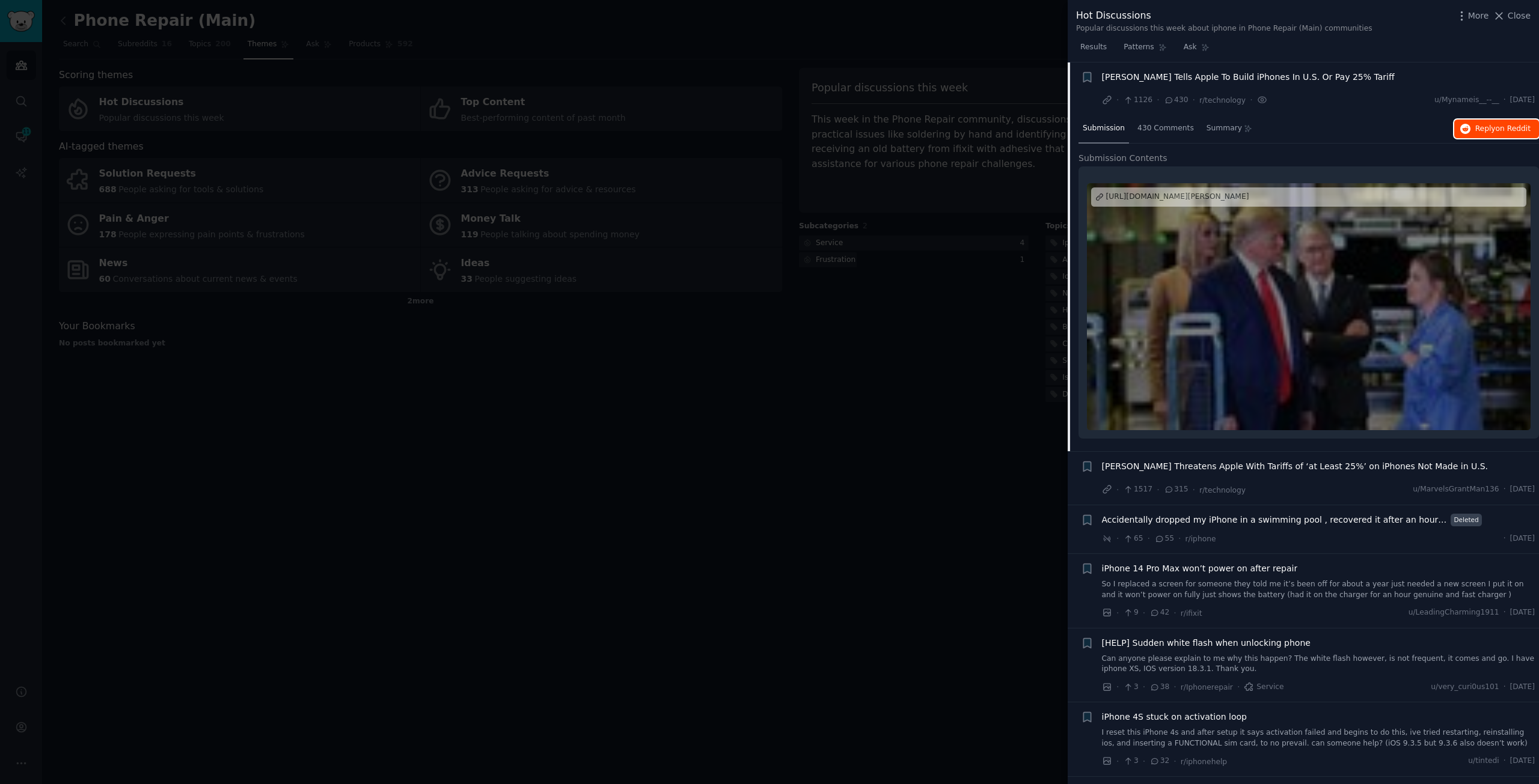
click at [1520, 127] on span "on Reddit" at bounding box center [1513, 129] width 35 height 8
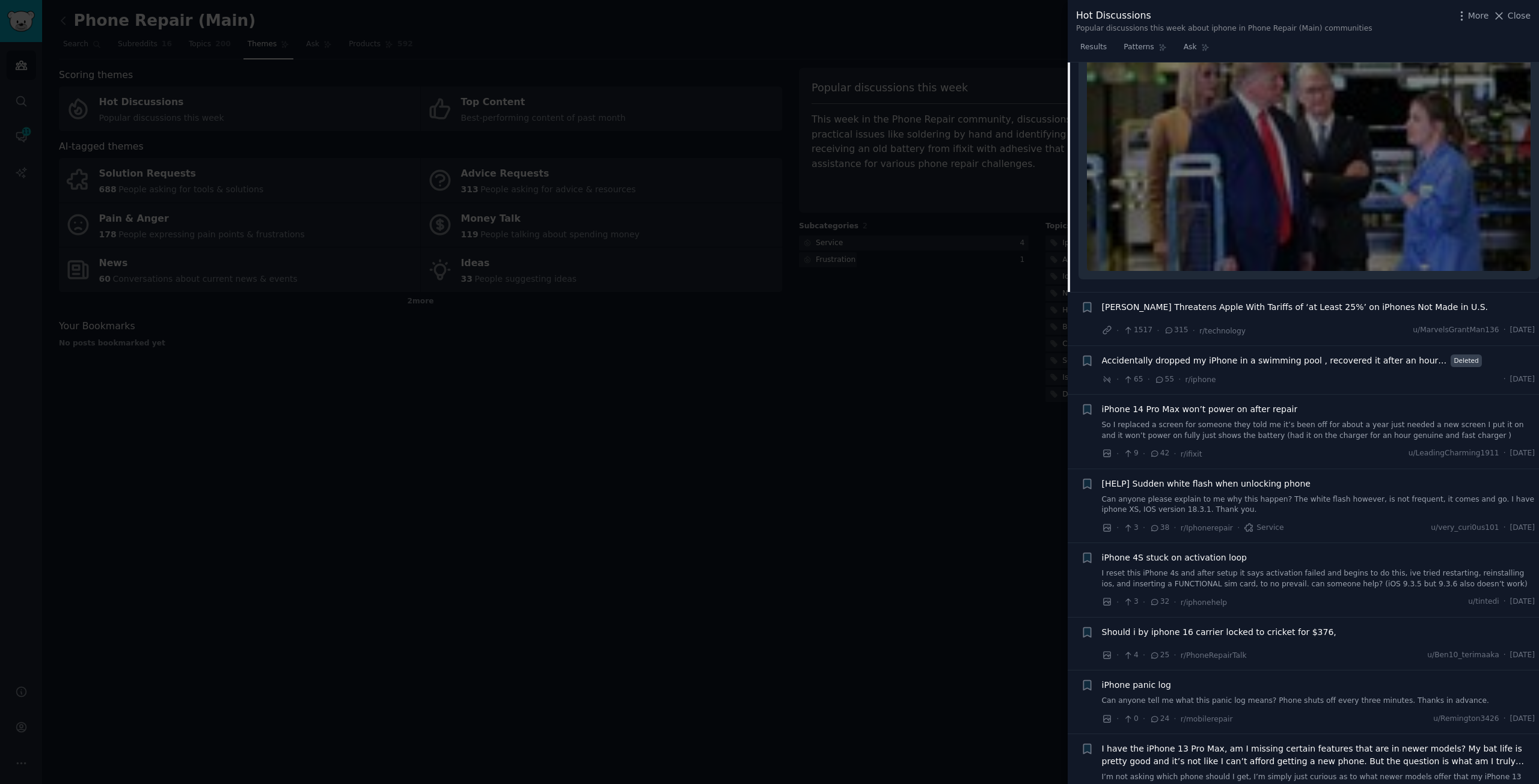
scroll to position [252, 0]
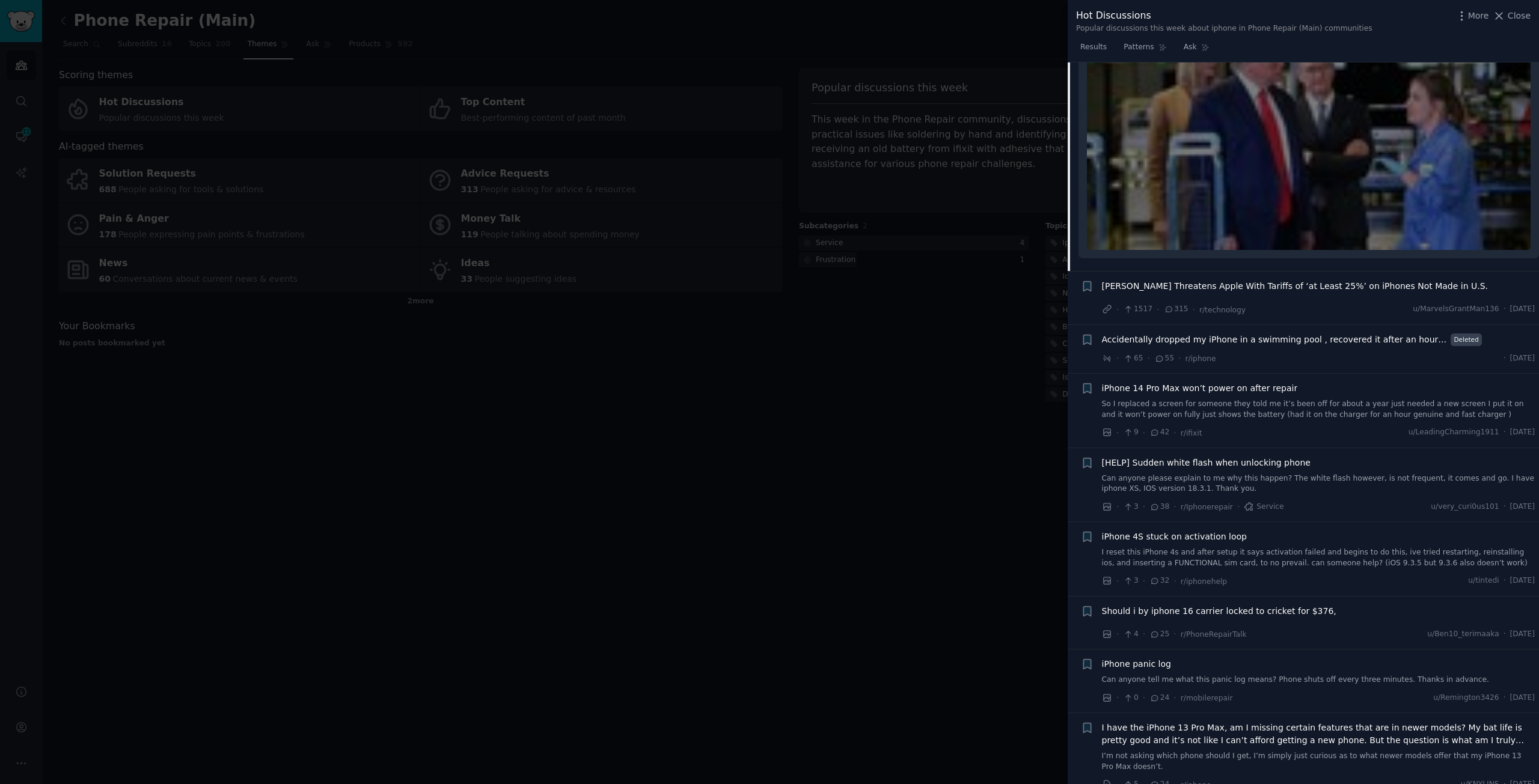
click at [1239, 386] on span "iPhone 14 Pro Max won’t power on after repair" at bounding box center [1200, 388] width 196 height 13
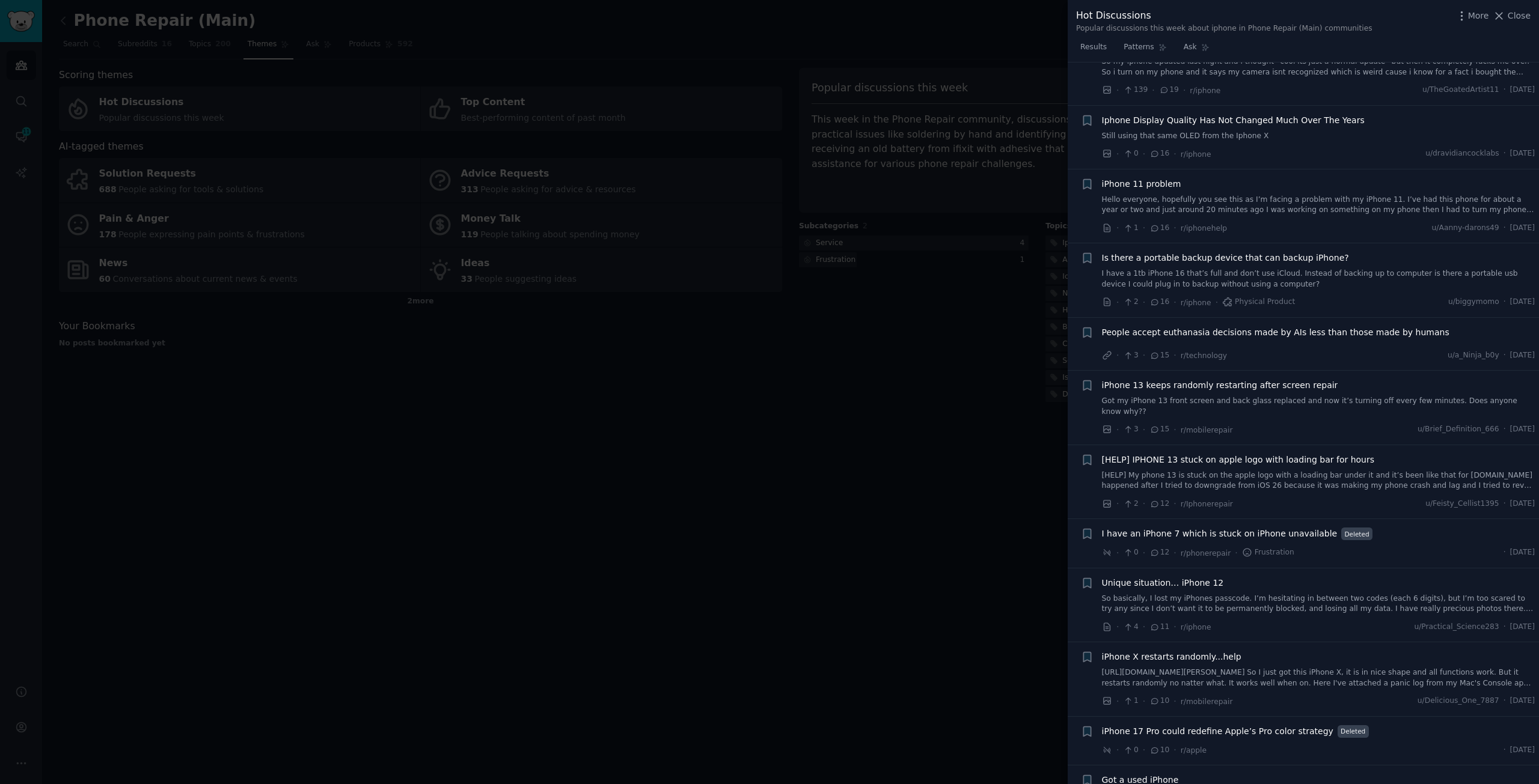
scroll to position [1490, 0]
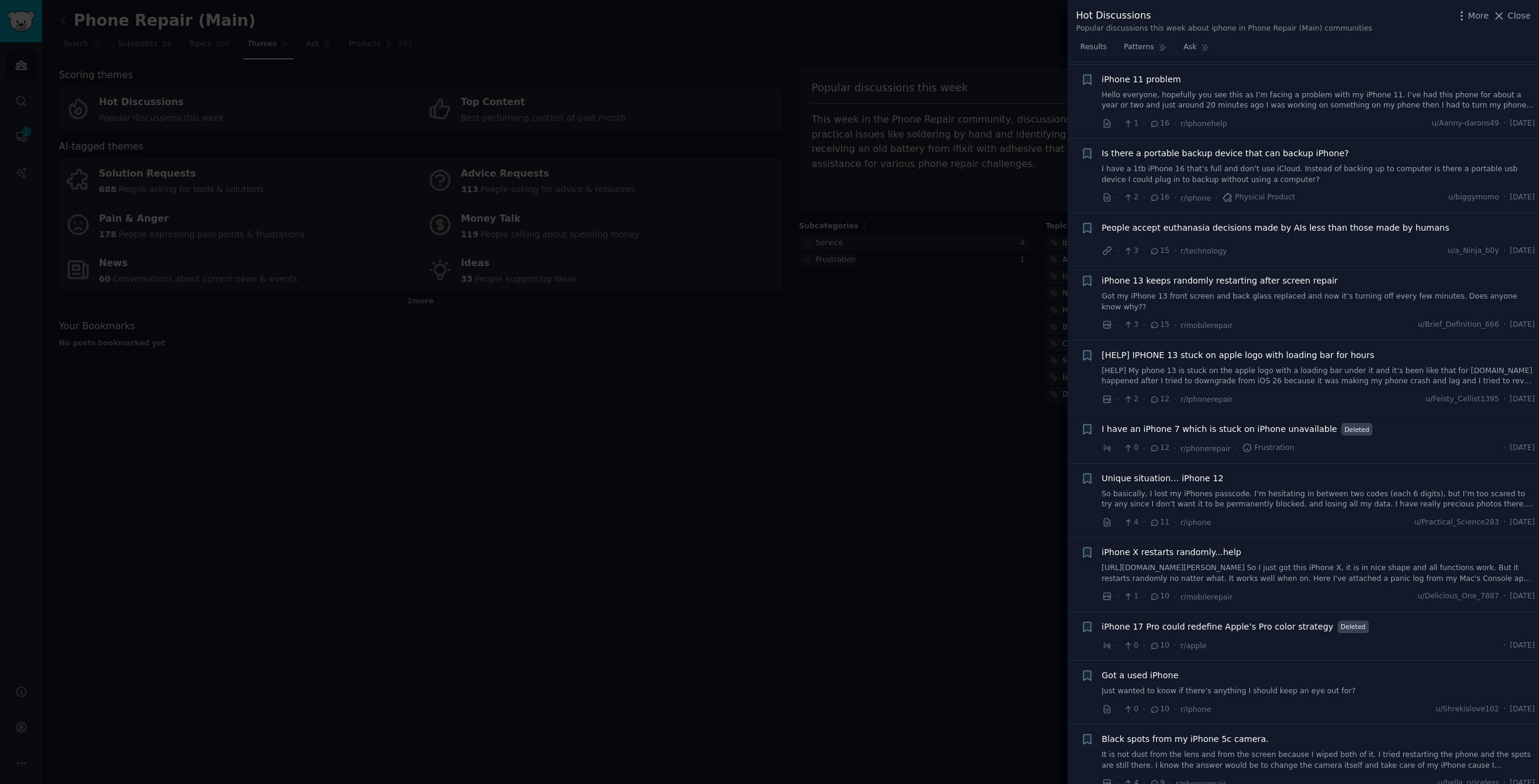
click at [838, 492] on div at bounding box center [770, 392] width 1539 height 784
